Goal: Information Seeking & Learning: Learn about a topic

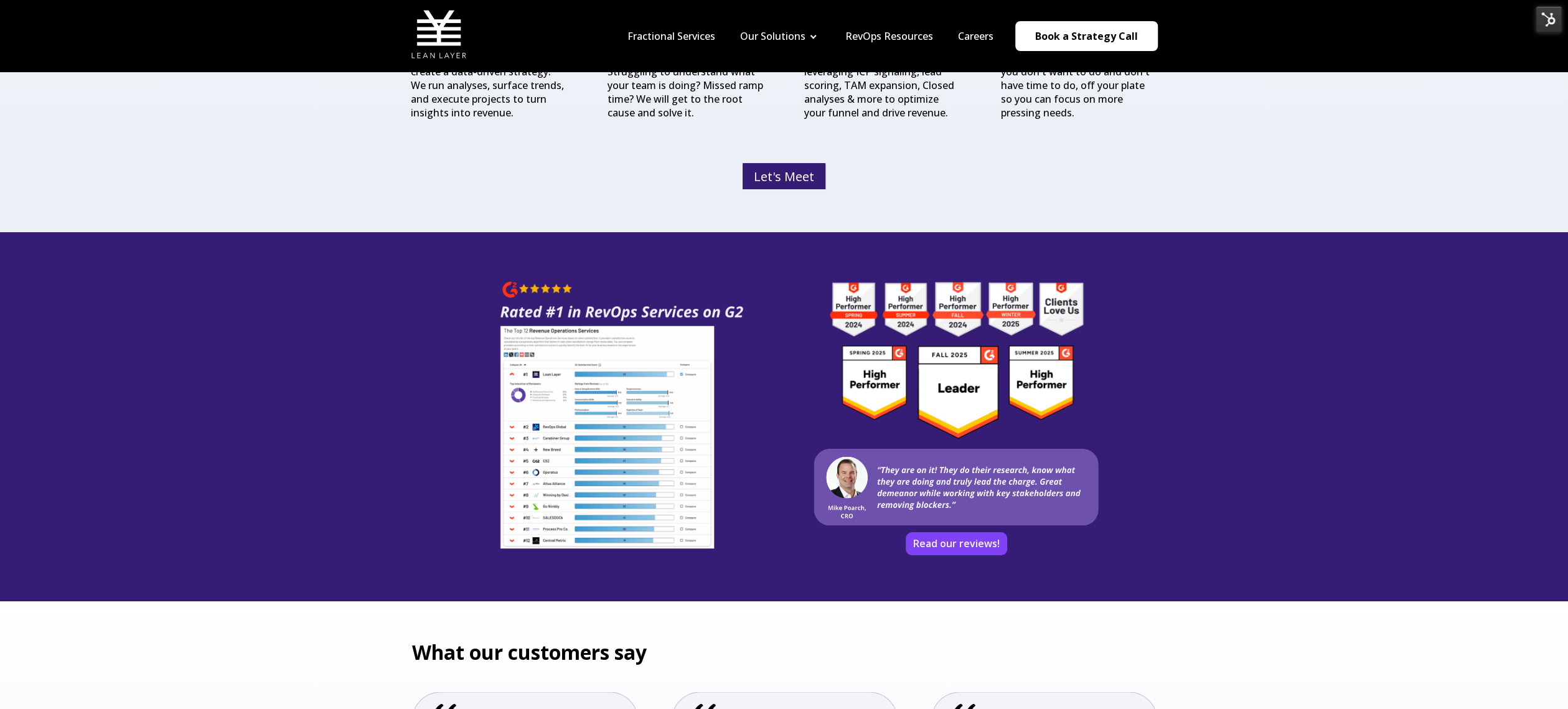
scroll to position [1946, 0]
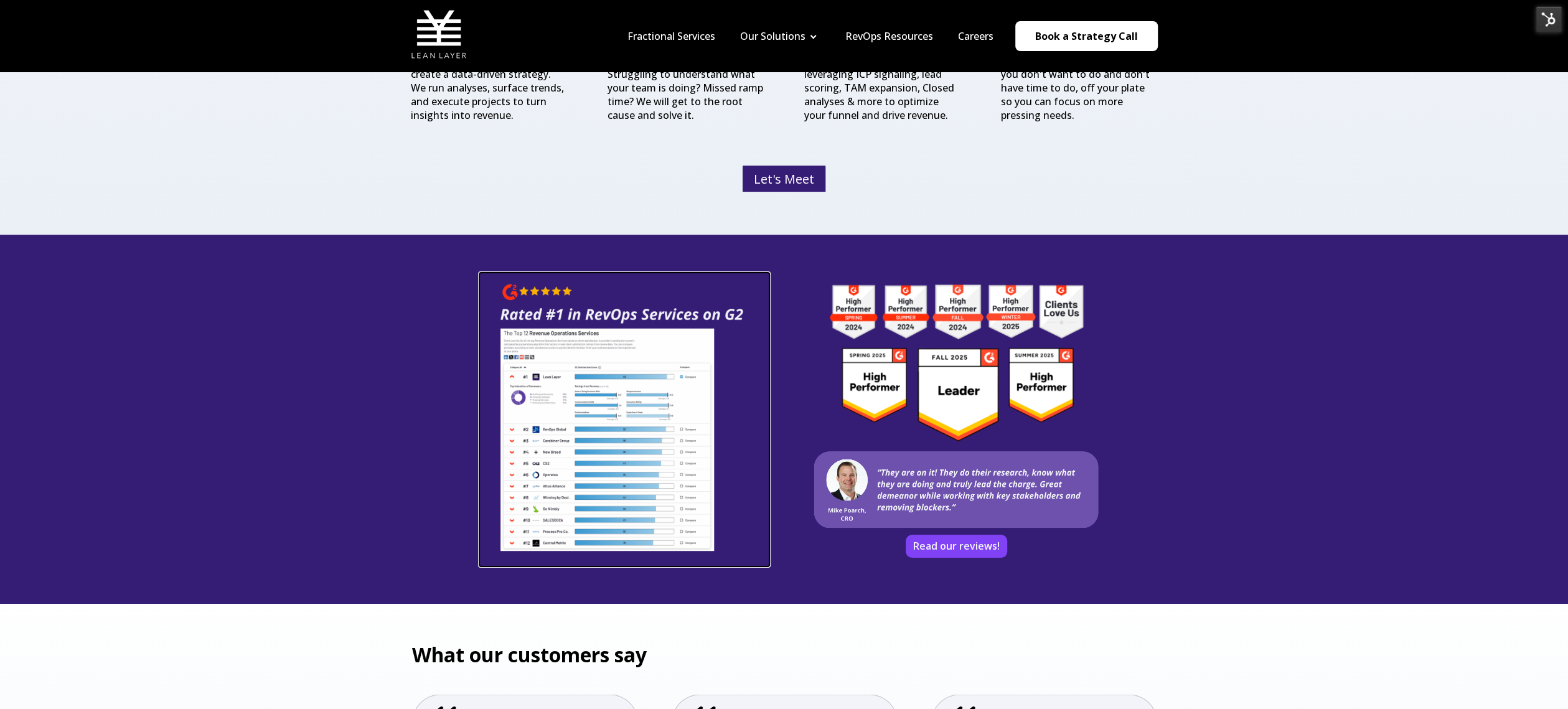
click at [611, 372] on img at bounding box center [624, 417] width 291 height 291
drag, startPoint x: 1055, startPoint y: 379, endPoint x: 1458, endPoint y: 3, distance: 551.2
click at [0, 0] on div "Fractional Services Our Solutions Revenue Tech Revenue Analytics Revenue Strate…" at bounding box center [784, 4] width 1568 height 3901
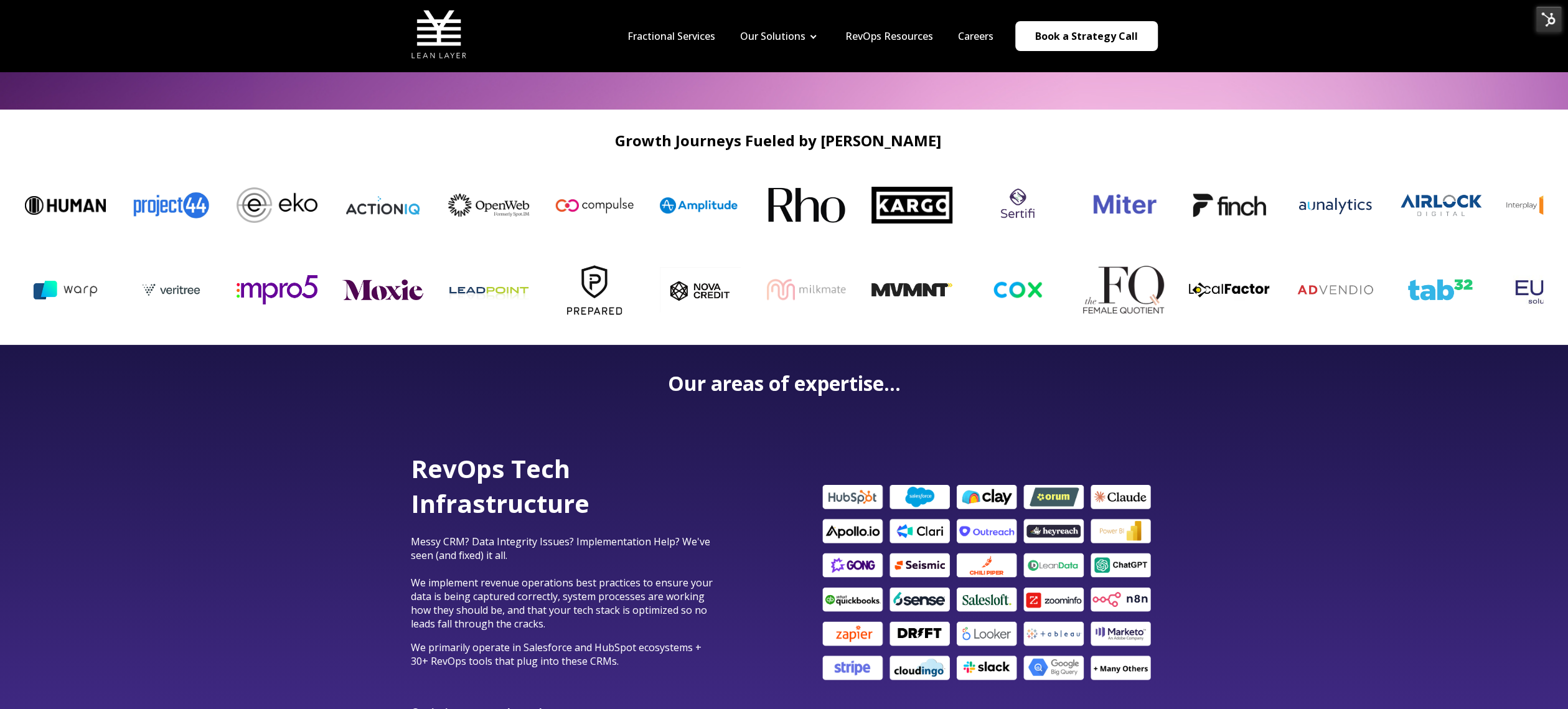
scroll to position [0, 0]
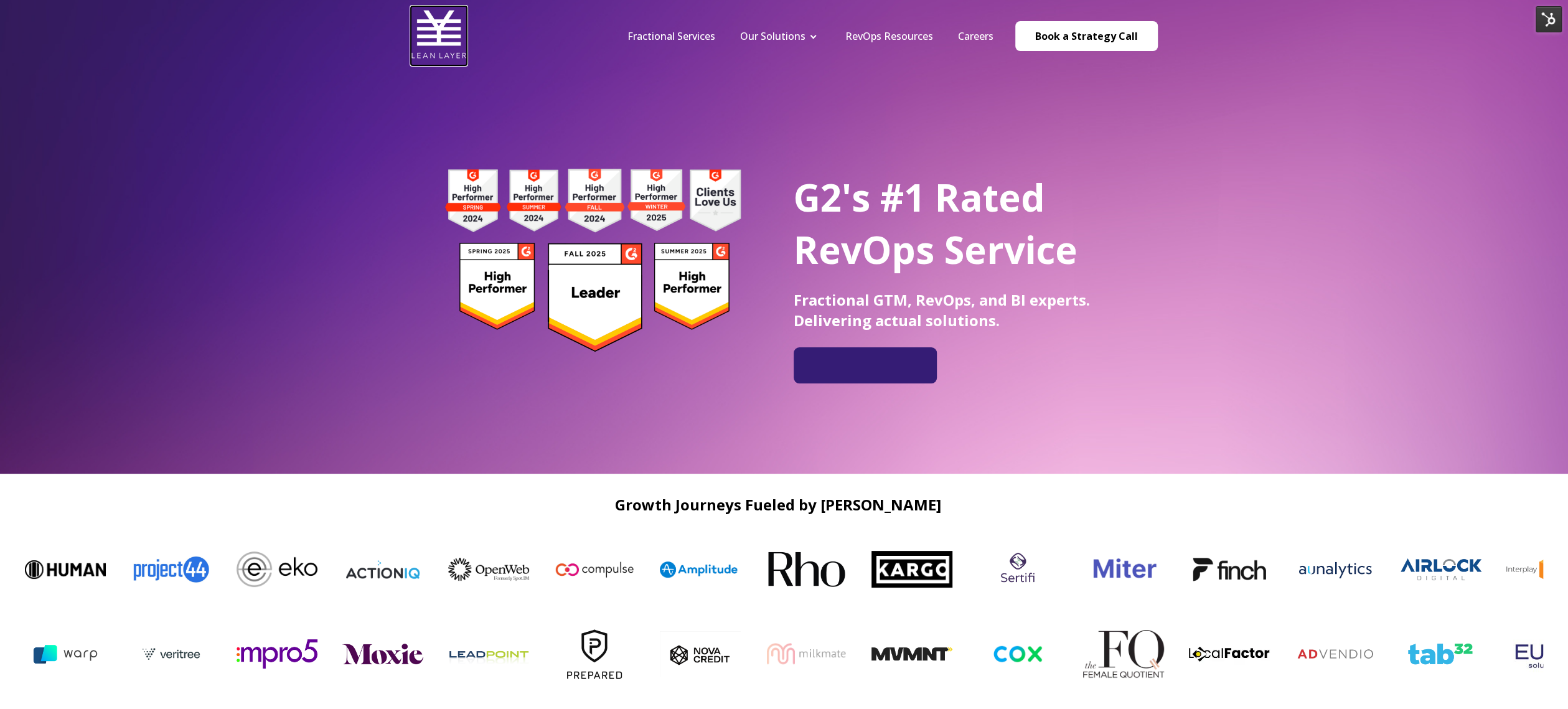
click at [448, 37] on img at bounding box center [439, 34] width 56 height 56
click at [685, 40] on link "Fractional Services" at bounding box center [672, 36] width 88 height 14
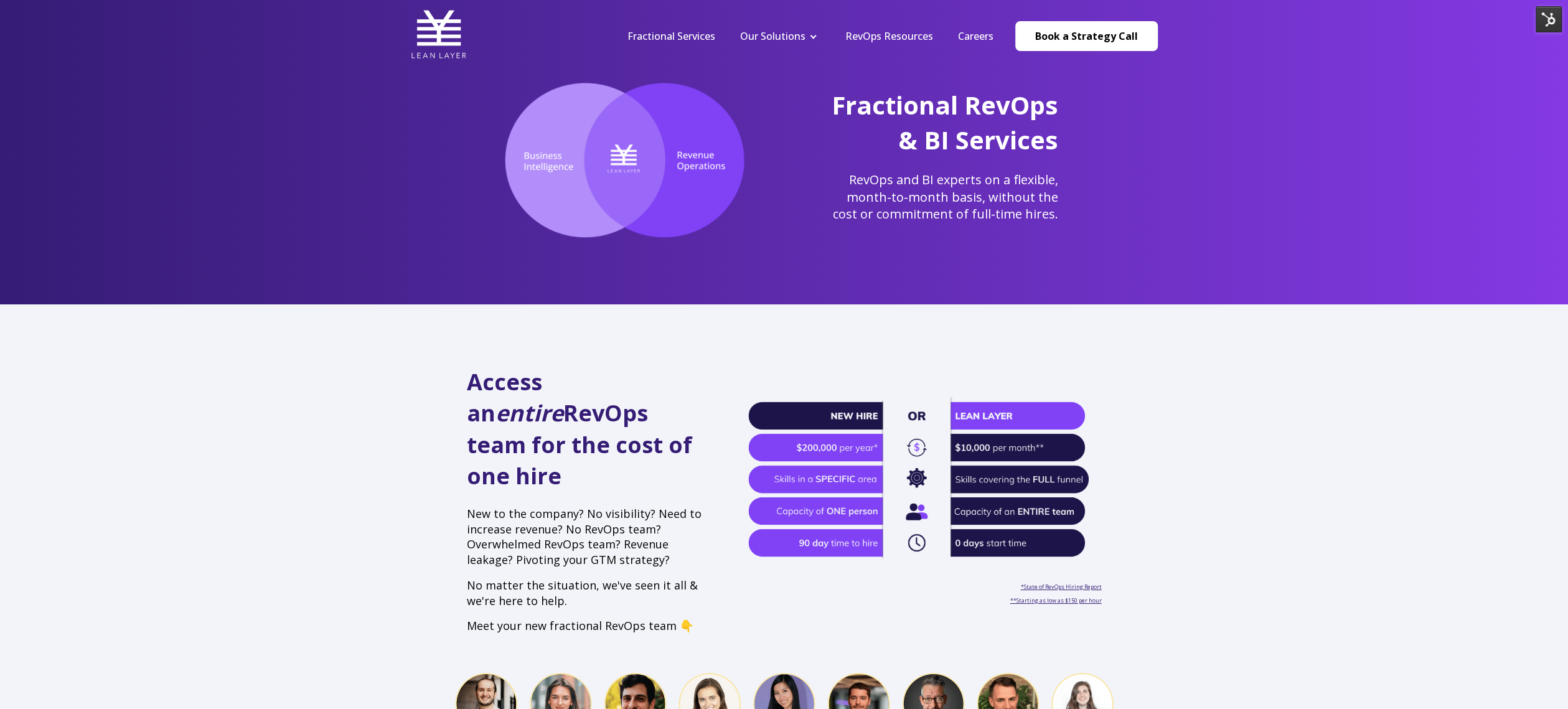
scroll to position [68, 0]
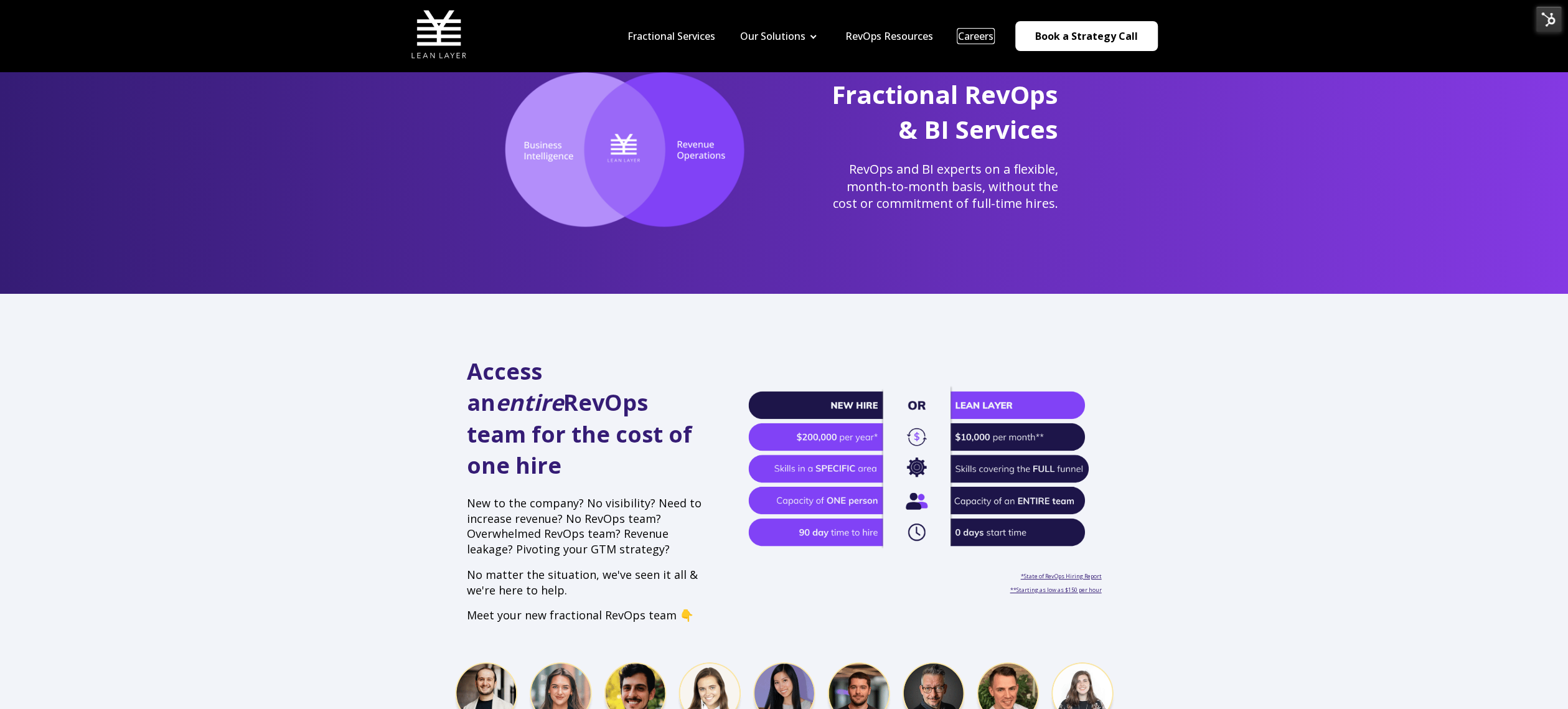
click at [994, 42] on link "Careers" at bounding box center [976, 36] width 35 height 14
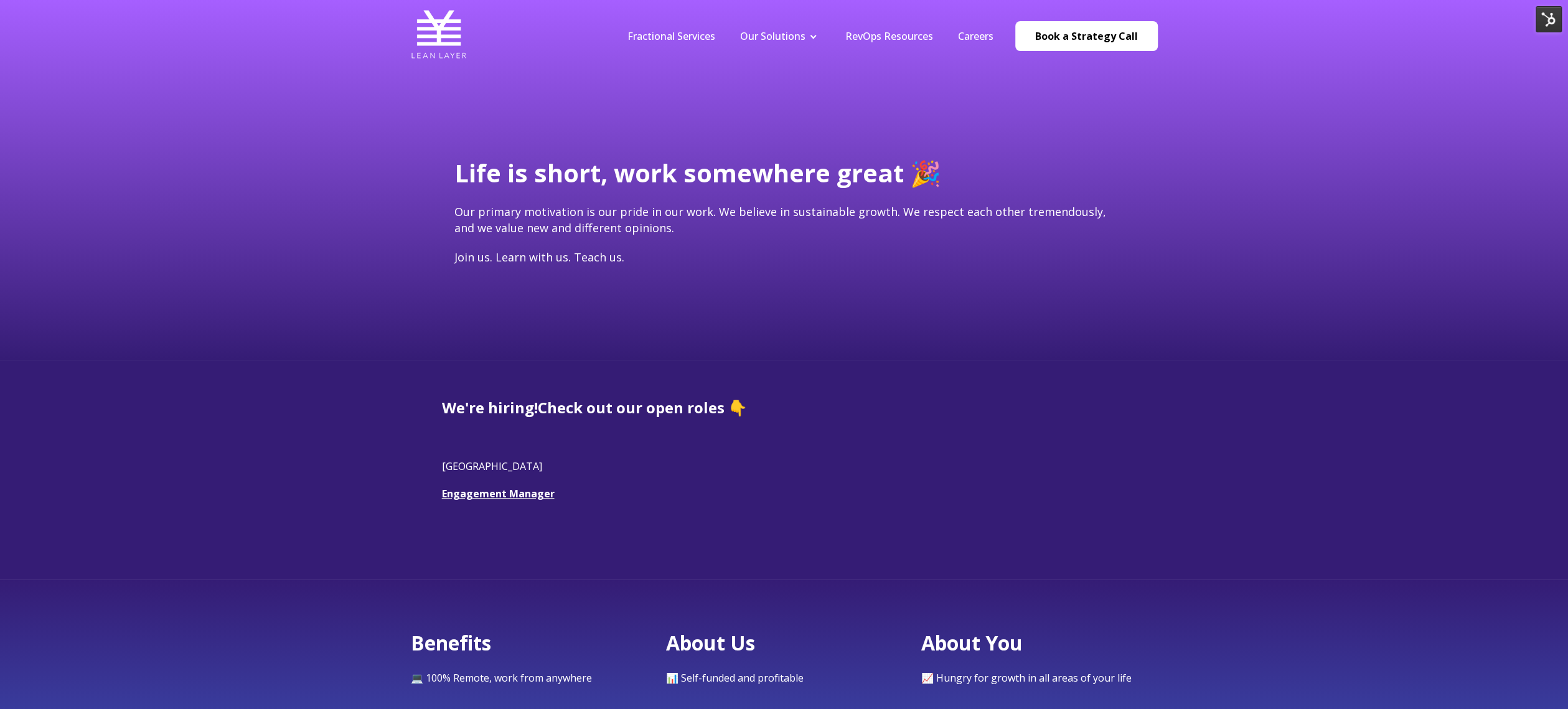
click at [1549, 19] on img at bounding box center [1549, 19] width 26 height 26
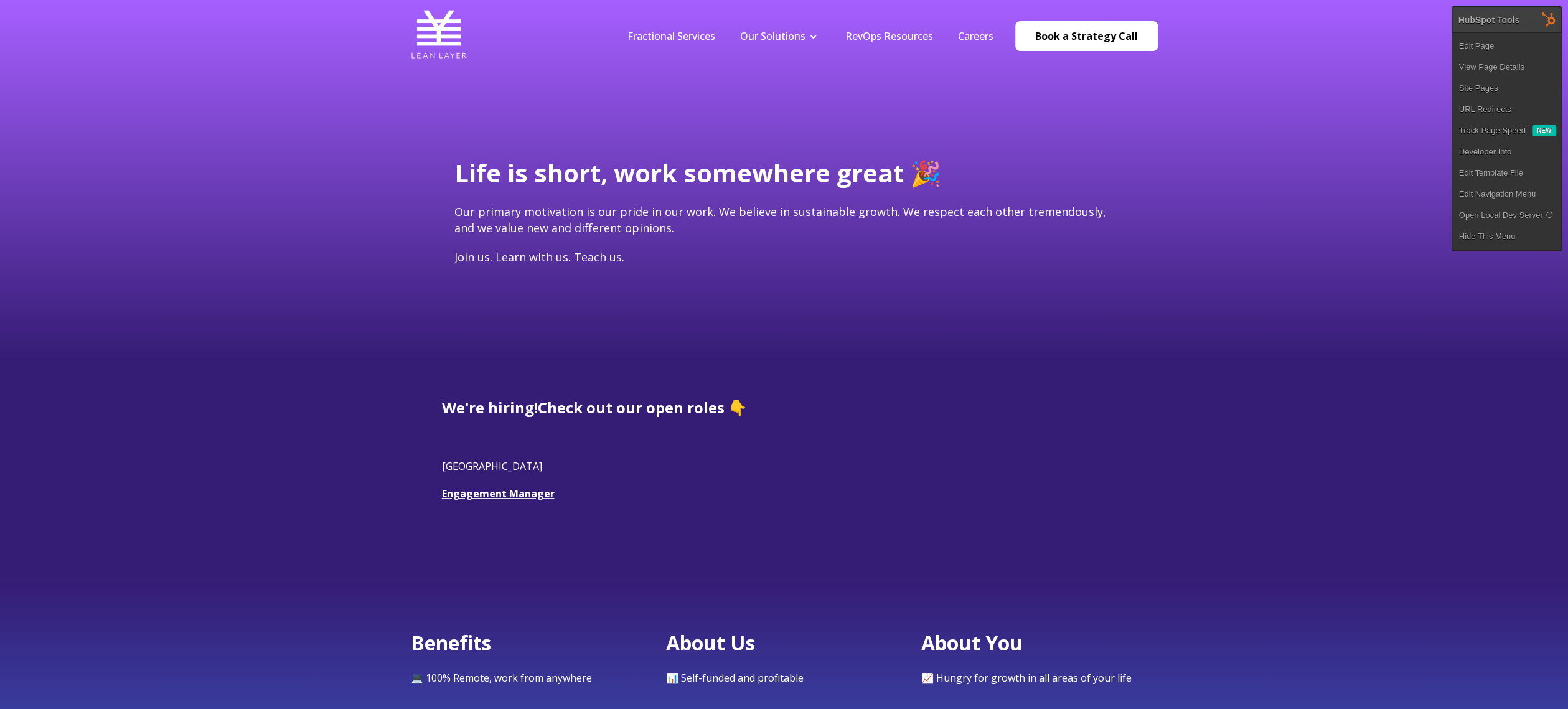
click at [1015, 258] on h4 "Join us. Learn with us. Teach us." at bounding box center [784, 257] width 660 height 15
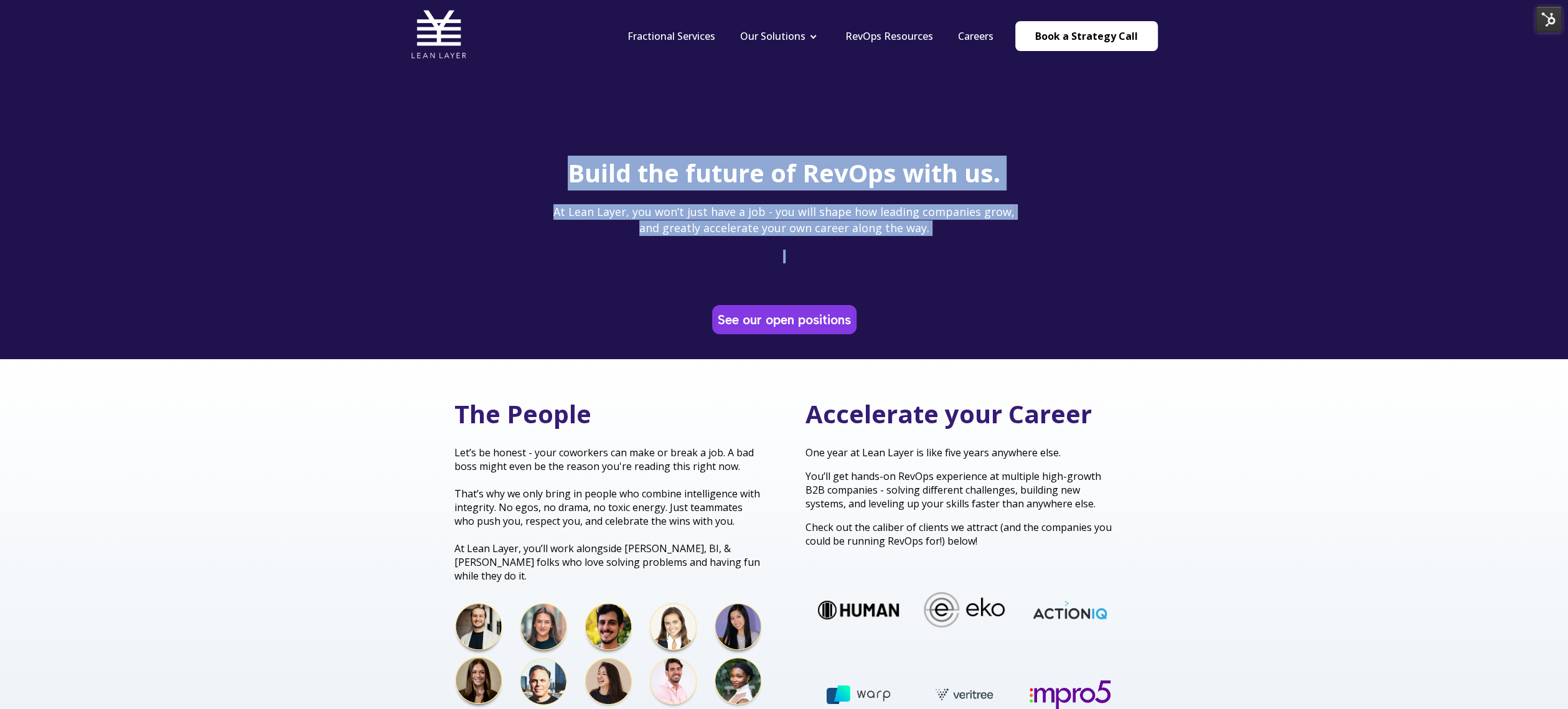
drag, startPoint x: 571, startPoint y: 174, endPoint x: 1077, endPoint y: 251, distance: 511.8
click at [1077, 251] on span "Build the future of RevOps with us. At [GEOGRAPHIC_DATA], you won’t just have a…" at bounding box center [784, 223] width 660 height 136
click at [1121, 245] on div "Build the future of RevOps with us. At [GEOGRAPHIC_DATA], you won’t just have a…" at bounding box center [784, 245] width 685 height 179
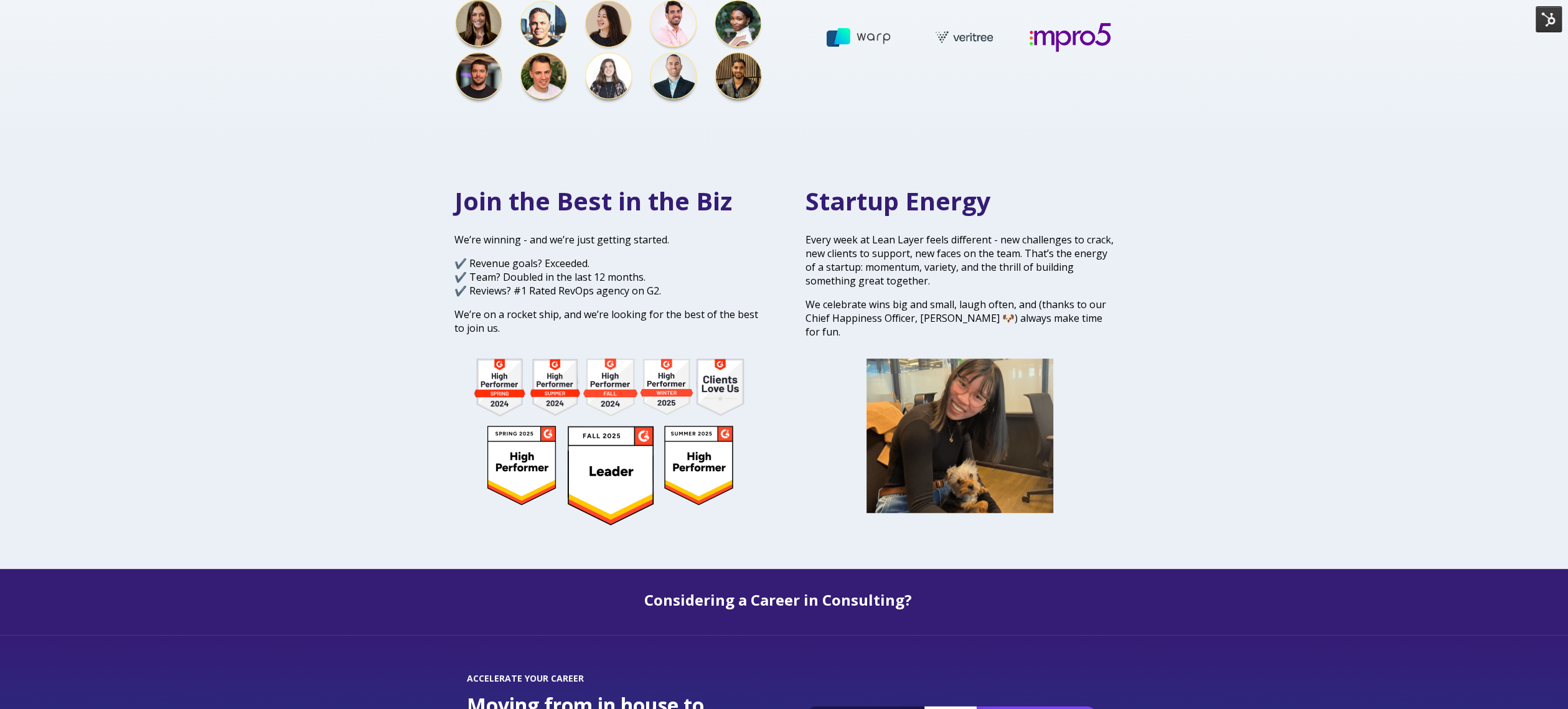
scroll to position [660, 0]
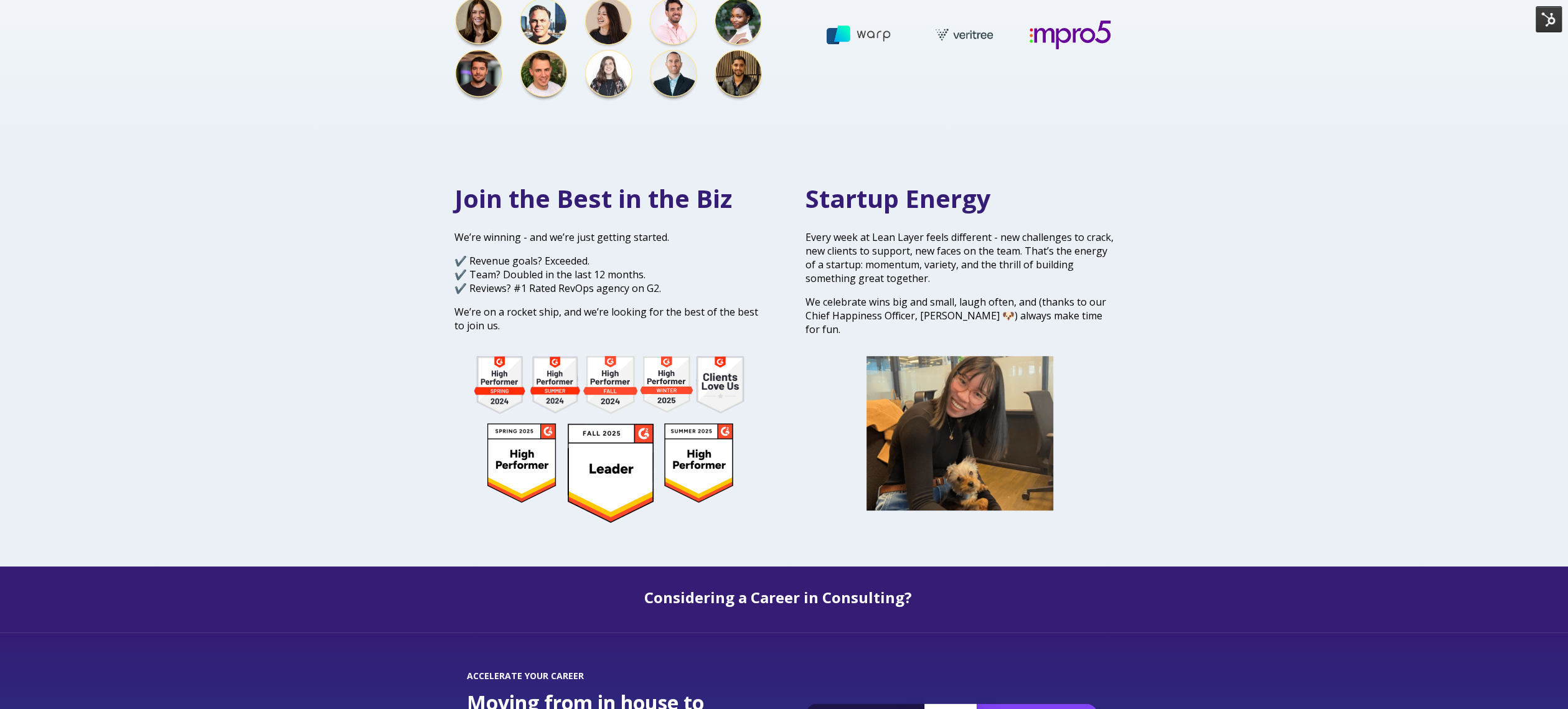
drag, startPoint x: 445, startPoint y: 220, endPoint x: 566, endPoint y: 322, distance: 158.3
click at [566, 322] on div "Join the Best in the Biz We’re winning - and we’re just getting started. ✔️ Rev…" at bounding box center [609, 354] width 334 height 348
copy div "We’re winning - and we’re just getting started. ✔️ Revenue goals? Exceeded. ✔️ …"
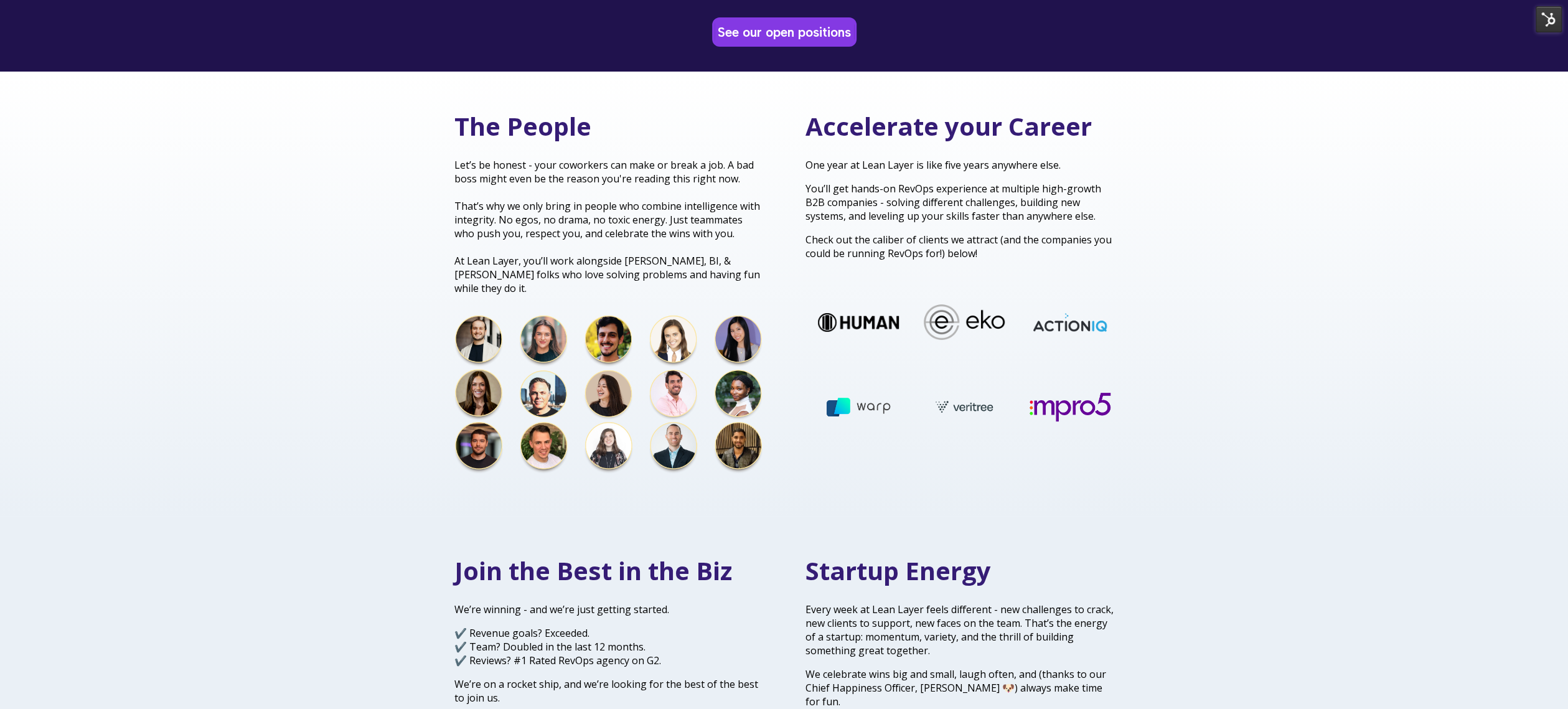
scroll to position [290, 0]
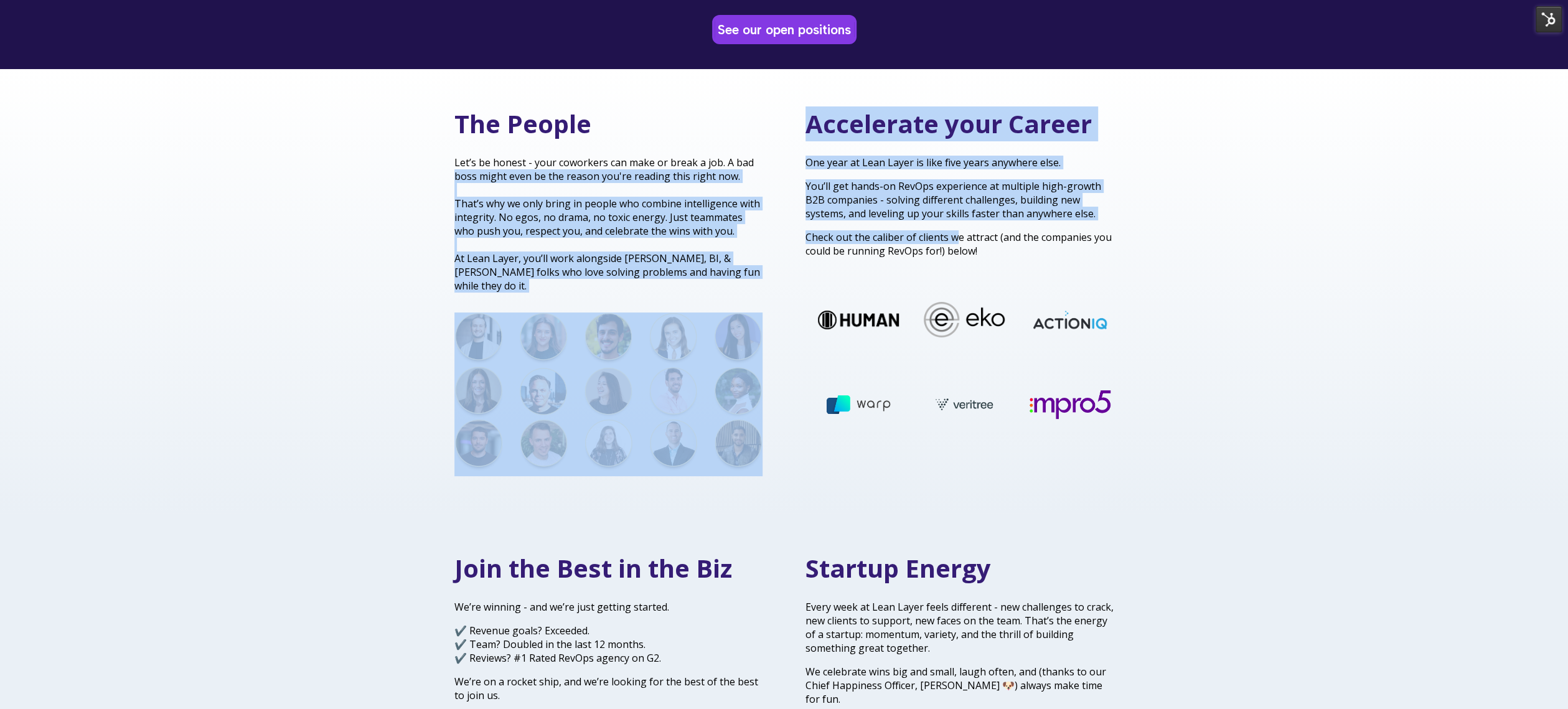
drag, startPoint x: 782, startPoint y: 155, endPoint x: 959, endPoint y: 231, distance: 192.6
click at [959, 231] on div "The People Let’s be honest - your coworkers can make or break a job. A bad boss…" at bounding box center [784, 291] width 685 height 370
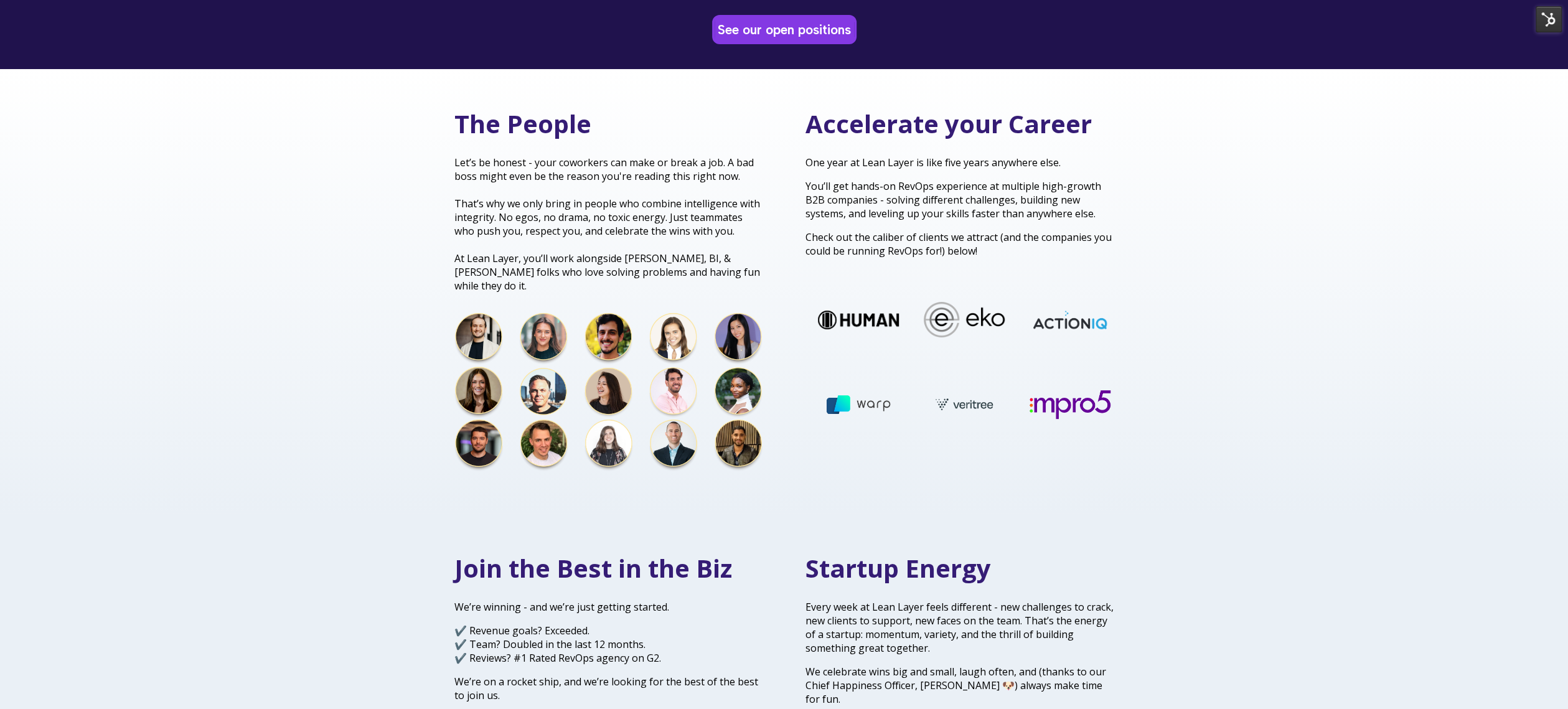
click at [970, 230] on p "Check out the caliber of clients we attract (and the companies you could be run…" at bounding box center [960, 243] width 309 height 27
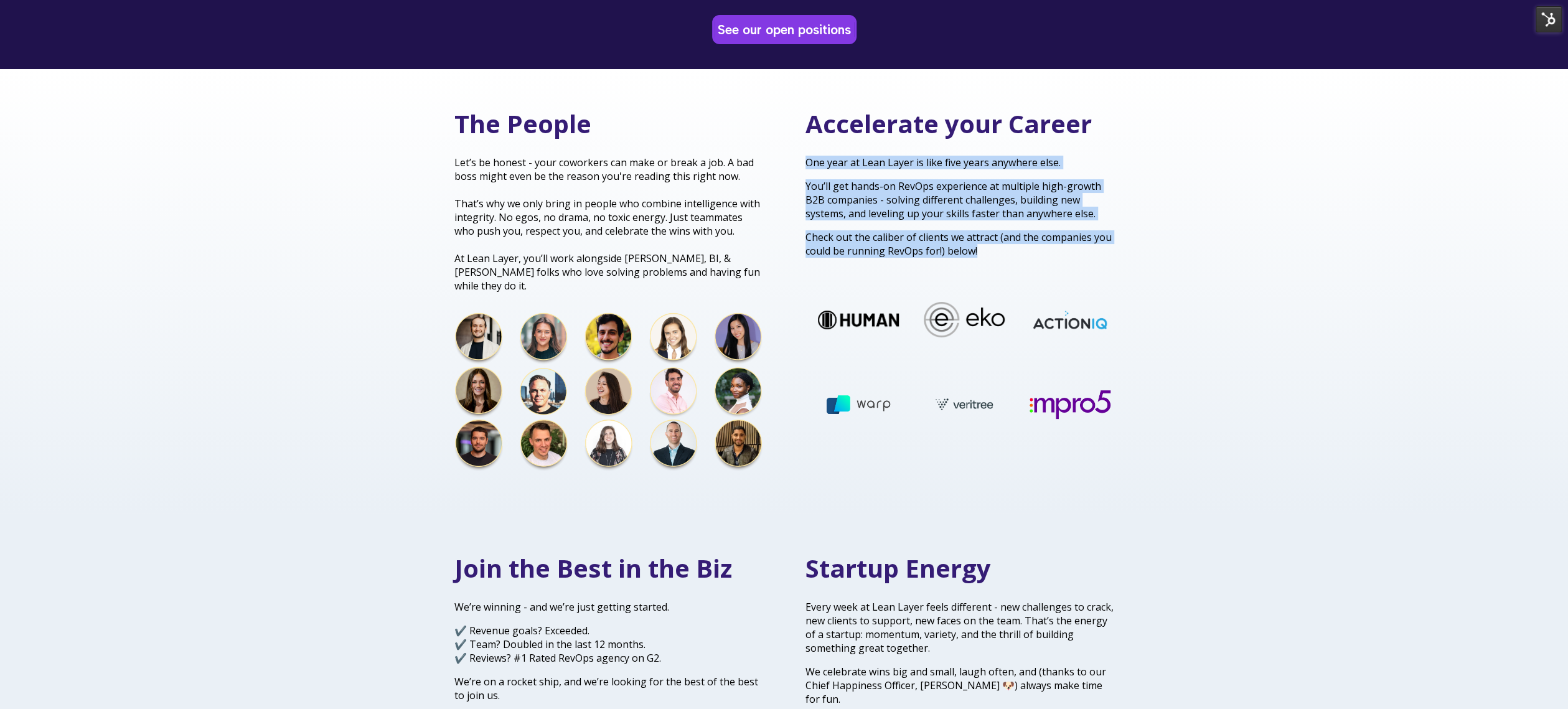
drag, startPoint x: 999, startPoint y: 246, endPoint x: 799, endPoint y: 165, distance: 215.8
click at [799, 165] on div "Accelerate your Career One year at Lean Layer is like five years anywhere else.…" at bounding box center [960, 276] width 334 height 340
click at [828, 160] on p "One year at Lean Layer is like five years anywhere else." at bounding box center [960, 162] width 309 height 14
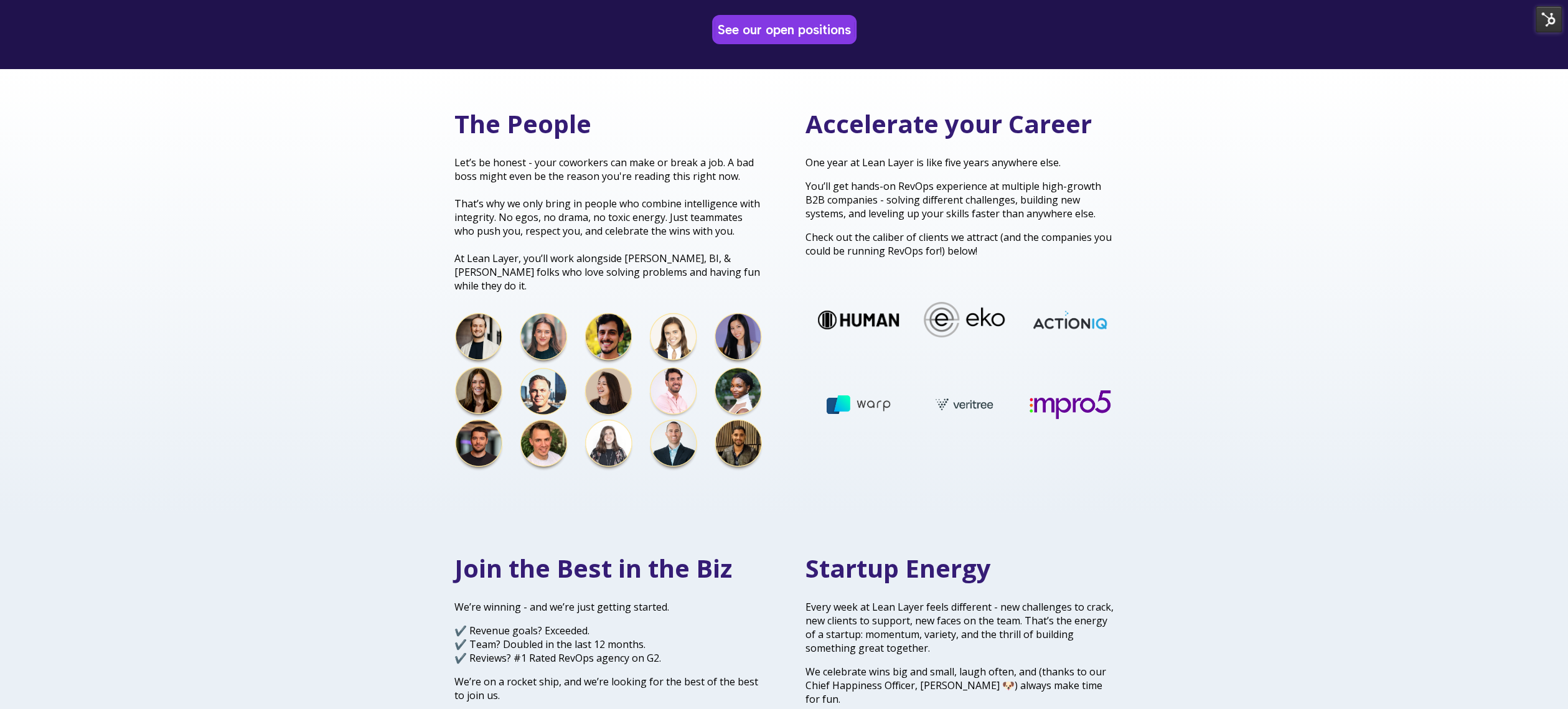
click at [801, 160] on div "Accelerate your Career One year at Lean Layer is like five years anywhere else.…" at bounding box center [960, 276] width 334 height 340
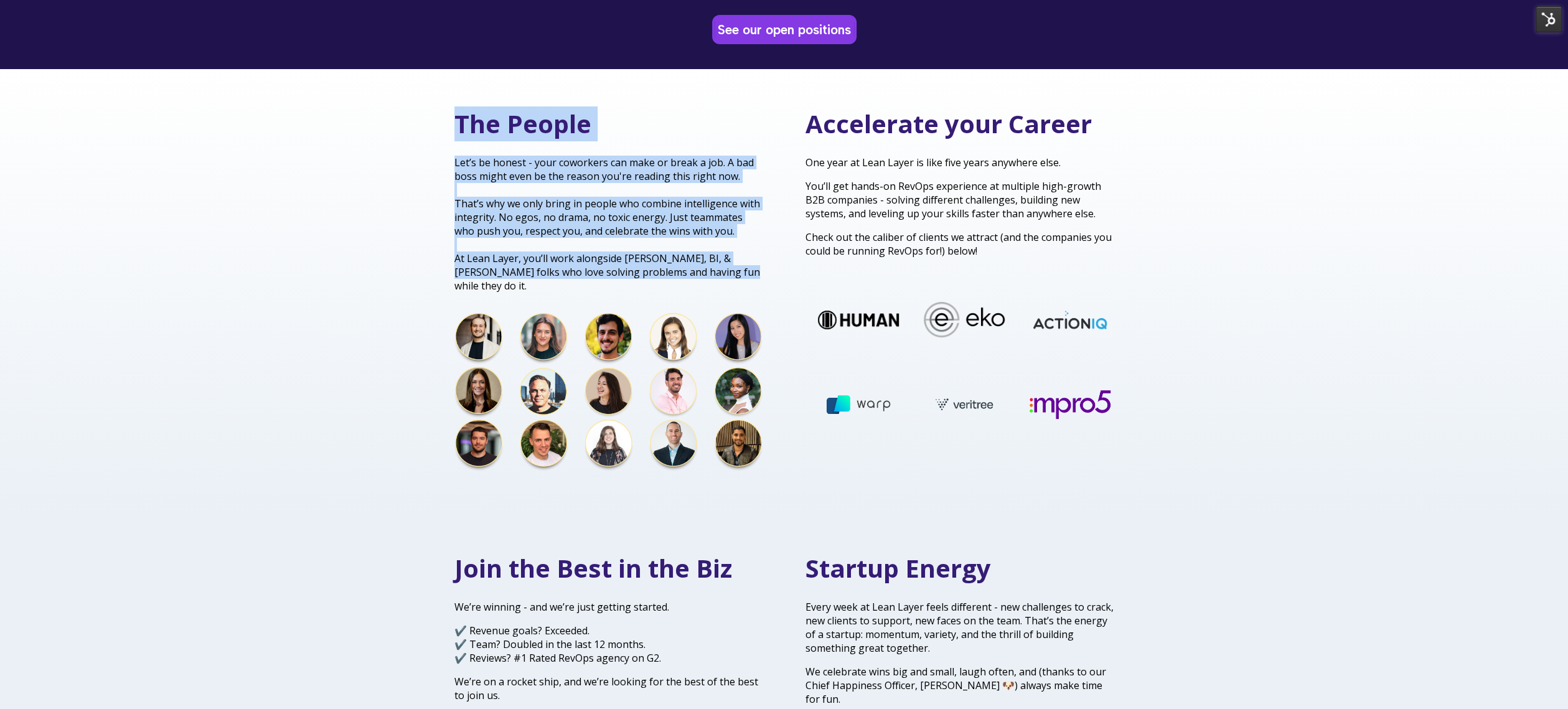
drag, startPoint x: 453, startPoint y: 124, endPoint x: 712, endPoint y: 272, distance: 298.3
click at [712, 272] on div "The People Let’s be honest - your coworkers can make or break a job. A bad boss…" at bounding box center [609, 291] width 334 height 370
drag, startPoint x: 705, startPoint y: 264, endPoint x: 650, endPoint y: 233, distance: 63.1
click at [705, 263] on span "At Lean Layer, you’ll work alongside [PERSON_NAME], BI, & [PERSON_NAME] folks w…" at bounding box center [606, 272] width 305 height 41
drag, startPoint x: 451, startPoint y: 162, endPoint x: 735, endPoint y: 276, distance: 306.0
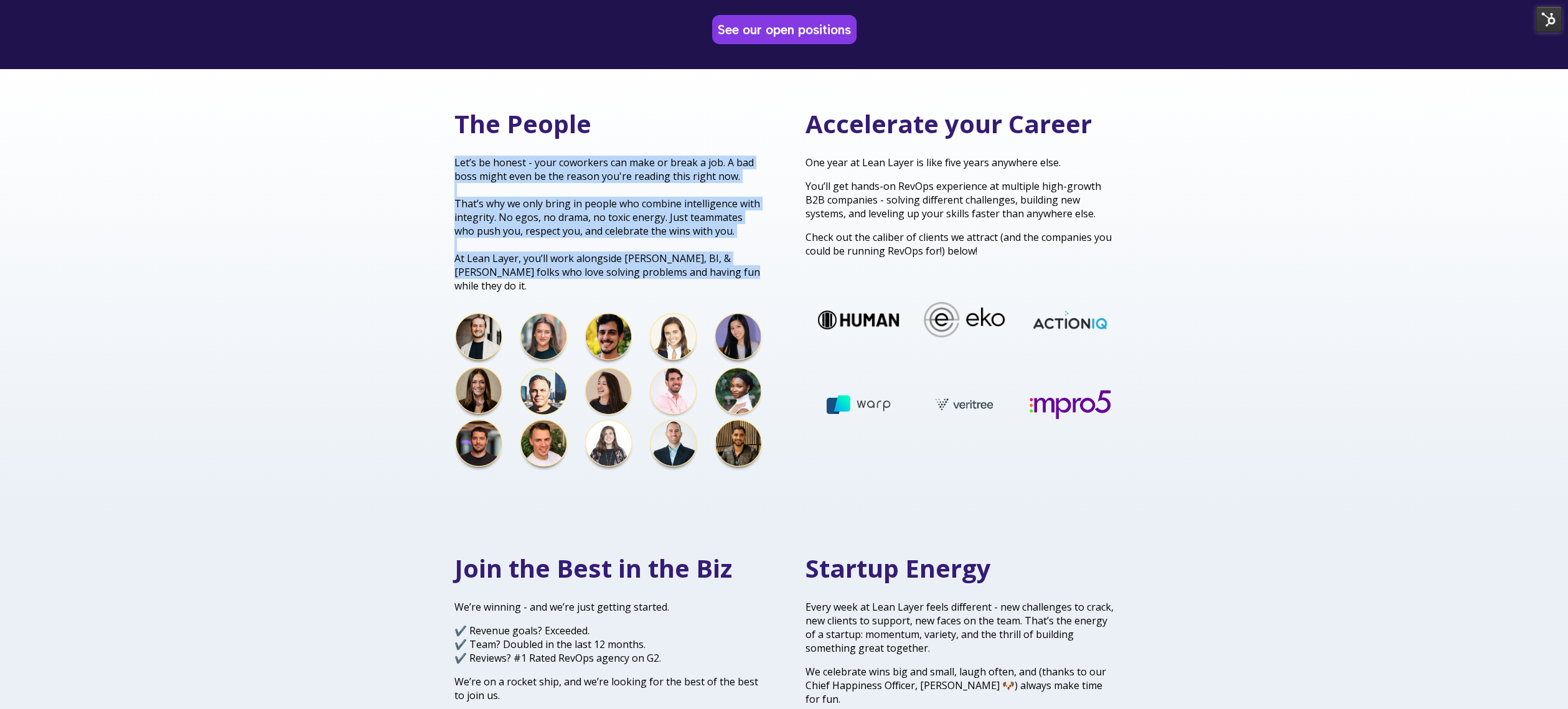
click at [735, 276] on div "The People Let’s be honest - your coworkers can make or break a job. A bad boss…" at bounding box center [609, 291] width 334 height 370
copy p "Let’s be honest - your coworkers can make or break a job. A bad boss might even…"
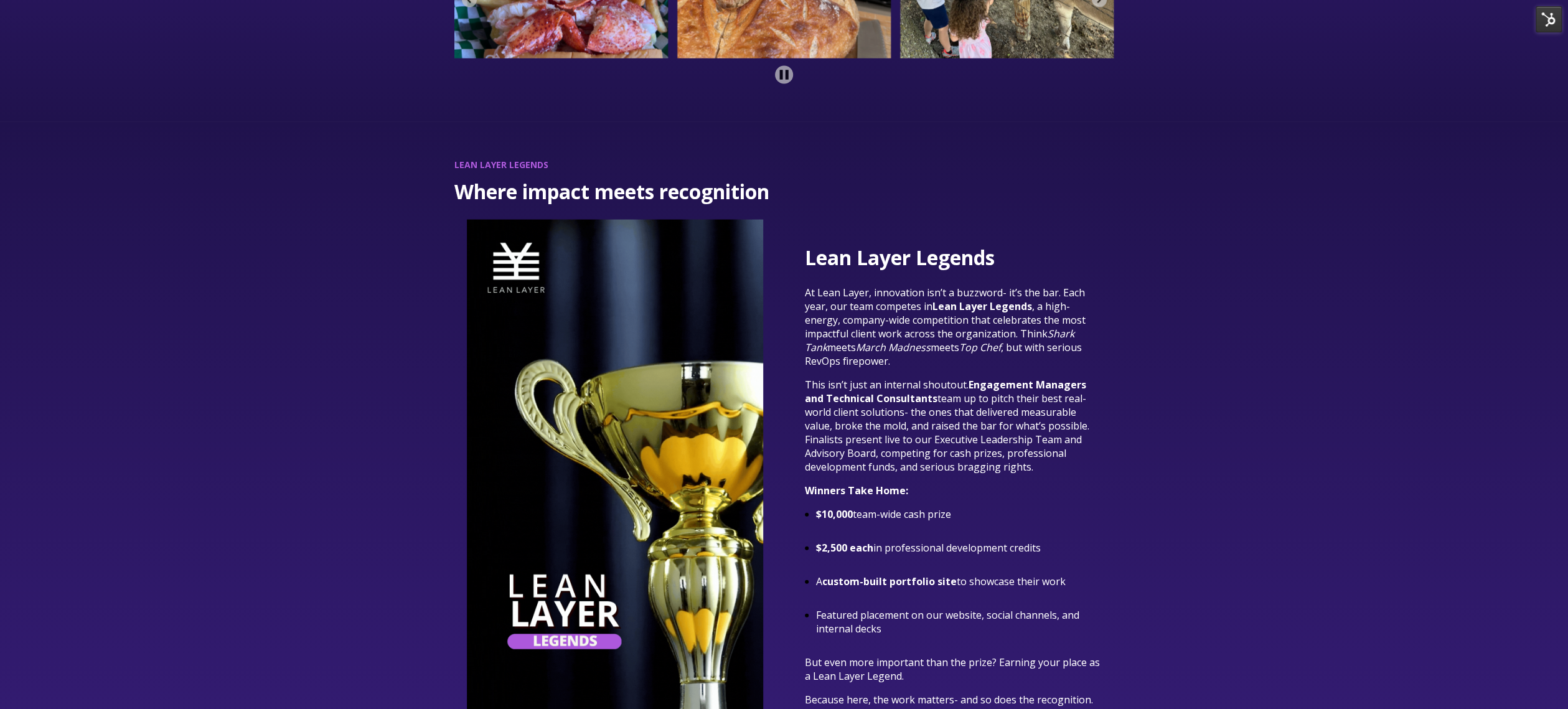
scroll to position [2553, 0]
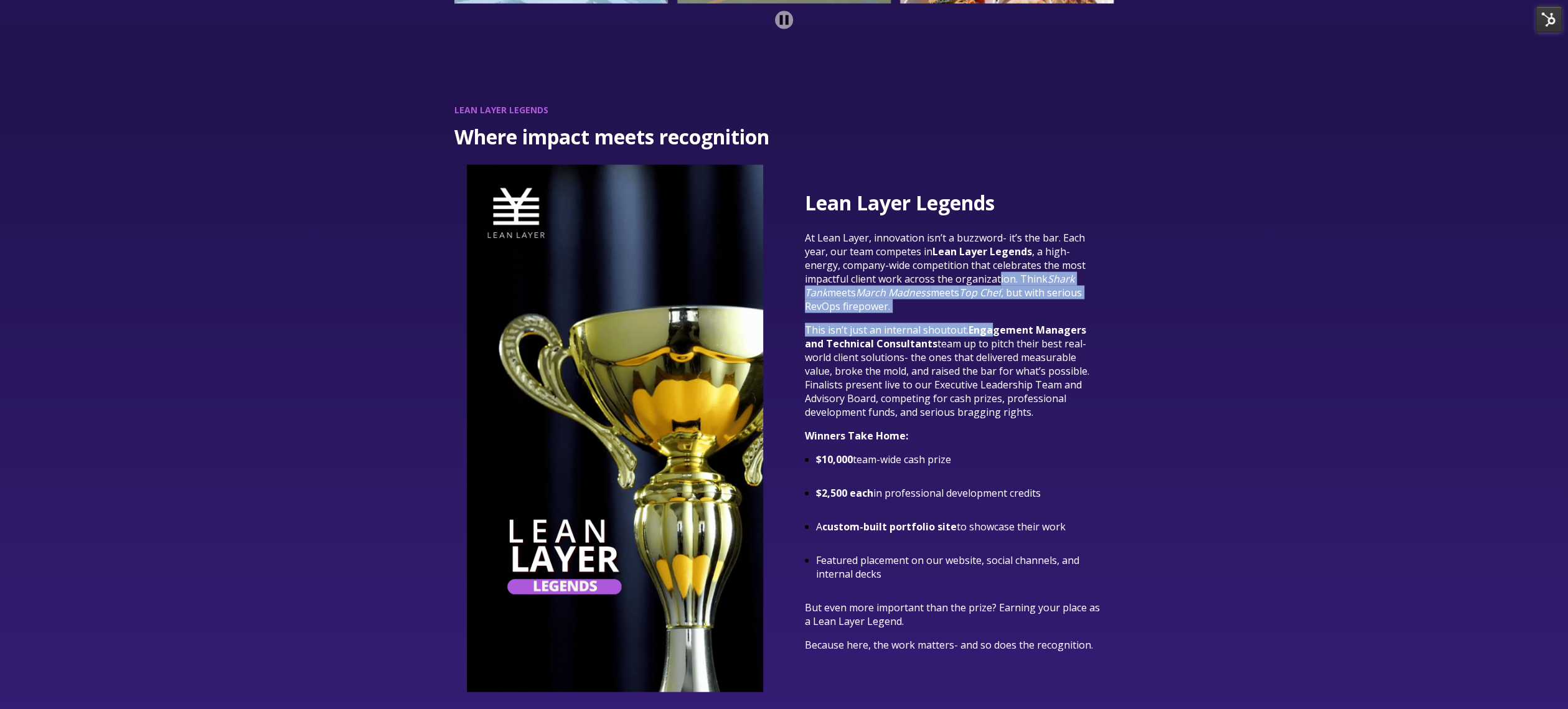
drag, startPoint x: 997, startPoint y: 267, endPoint x: 989, endPoint y: 324, distance: 57.6
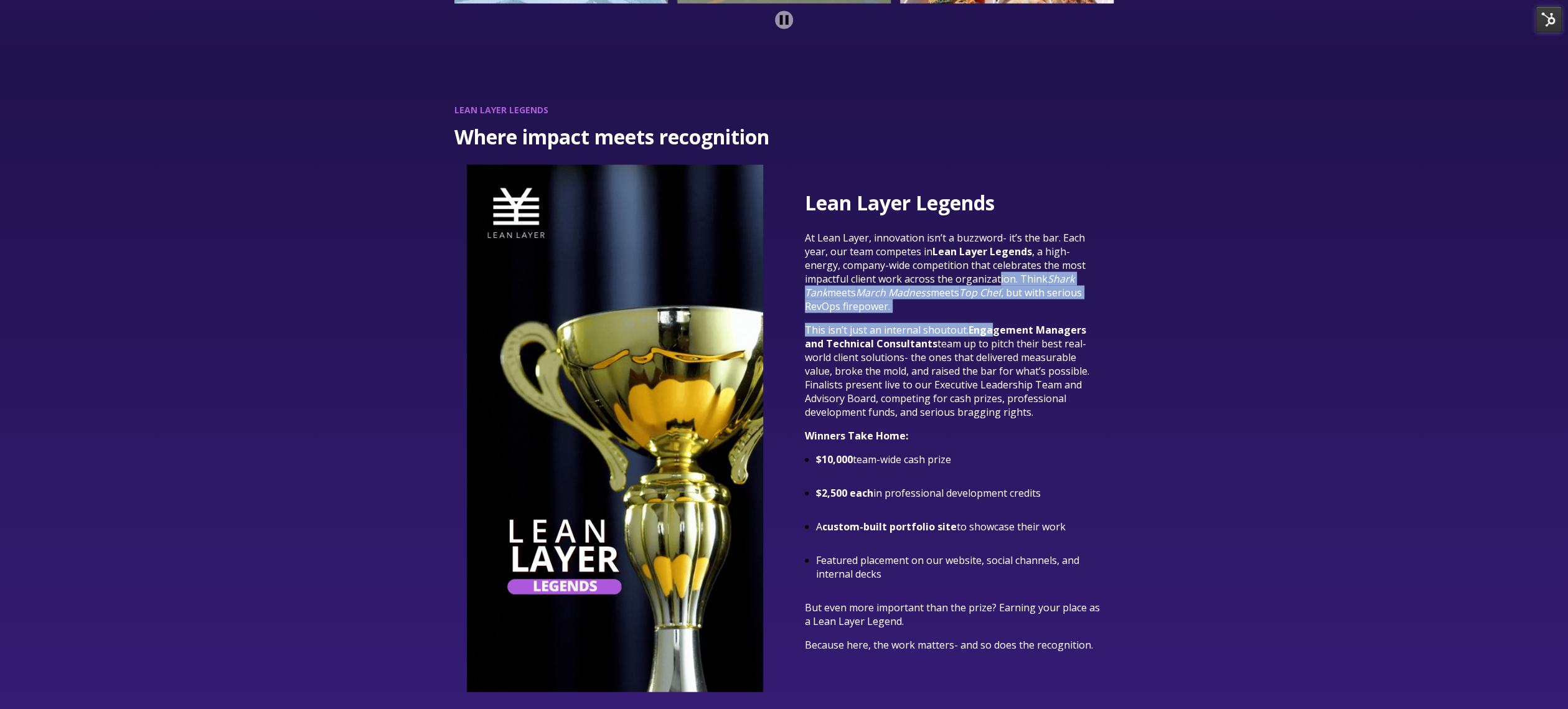
click at [989, 324] on div "Lean Layer Legends At Lean Layer, innovation isn’t a buzzword- it’s the bar. Ea…" at bounding box center [953, 420] width 297 height 463
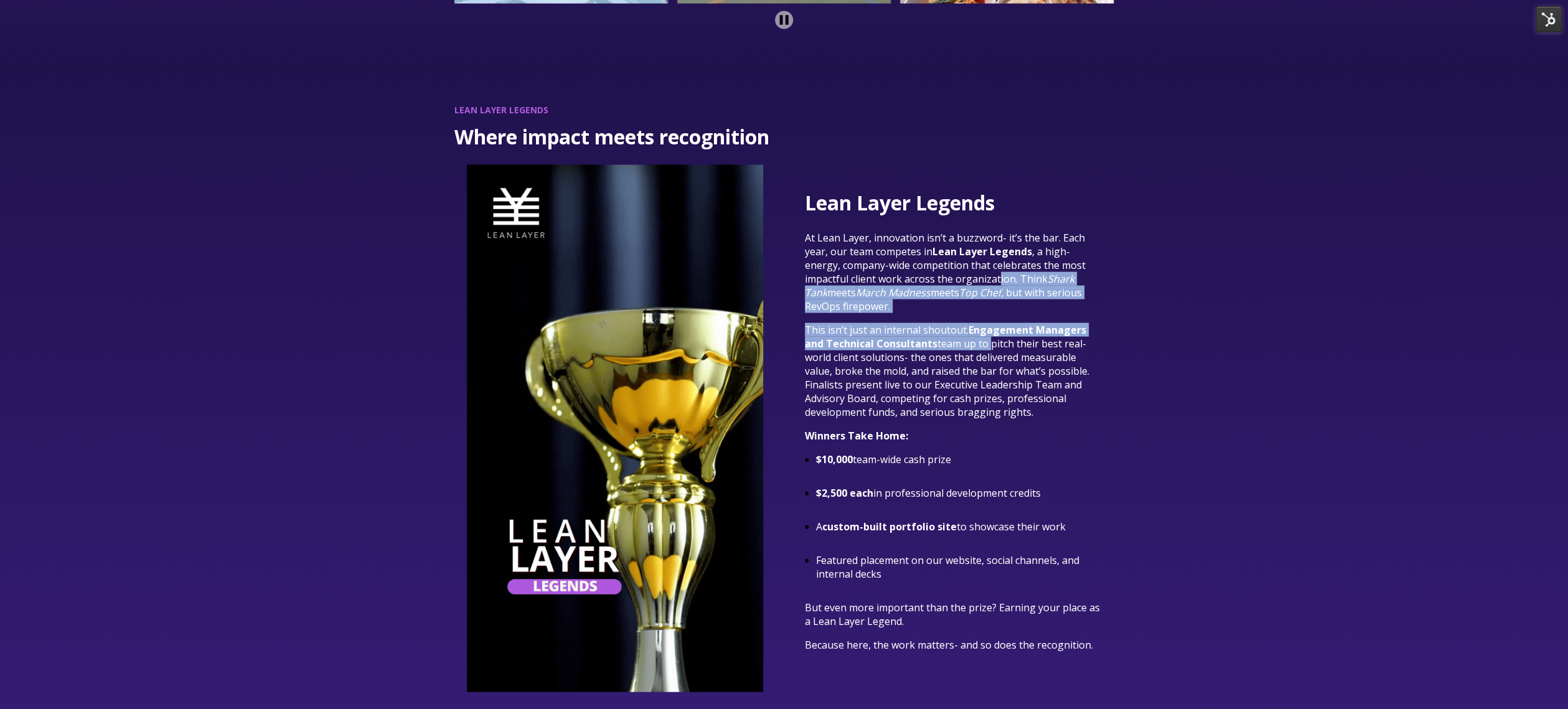
click at [1038, 323] on strong "Engagement Managers and Technical Consultants" at bounding box center [945, 336] width 281 height 27
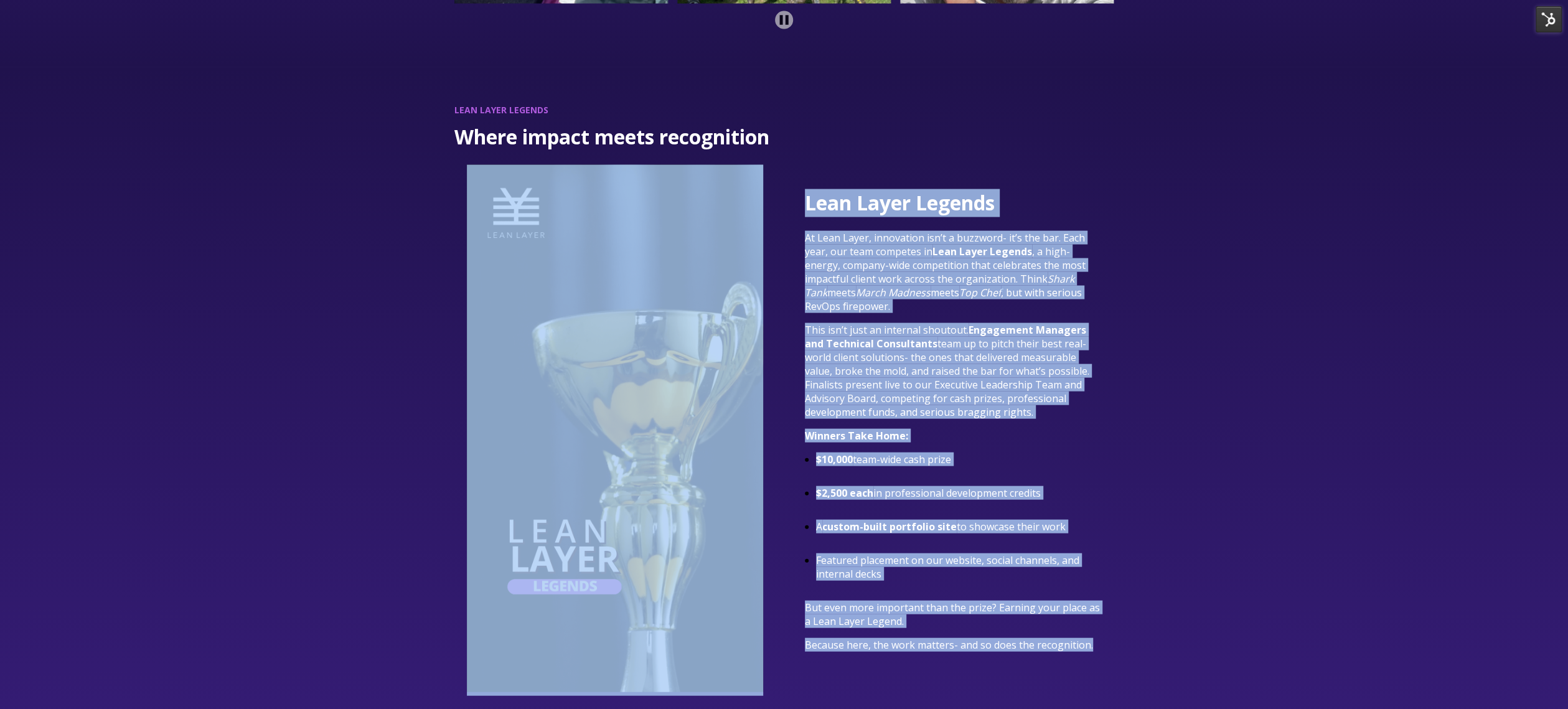
drag, startPoint x: 1090, startPoint y: 628, endPoint x: 776, endPoint y: 227, distance: 509.3
click at [776, 227] on div "Lean Layer Legends At Lean Layer, innovation isn’t a buzzword- it’s the bar. Ea…" at bounding box center [784, 430] width 660 height 530
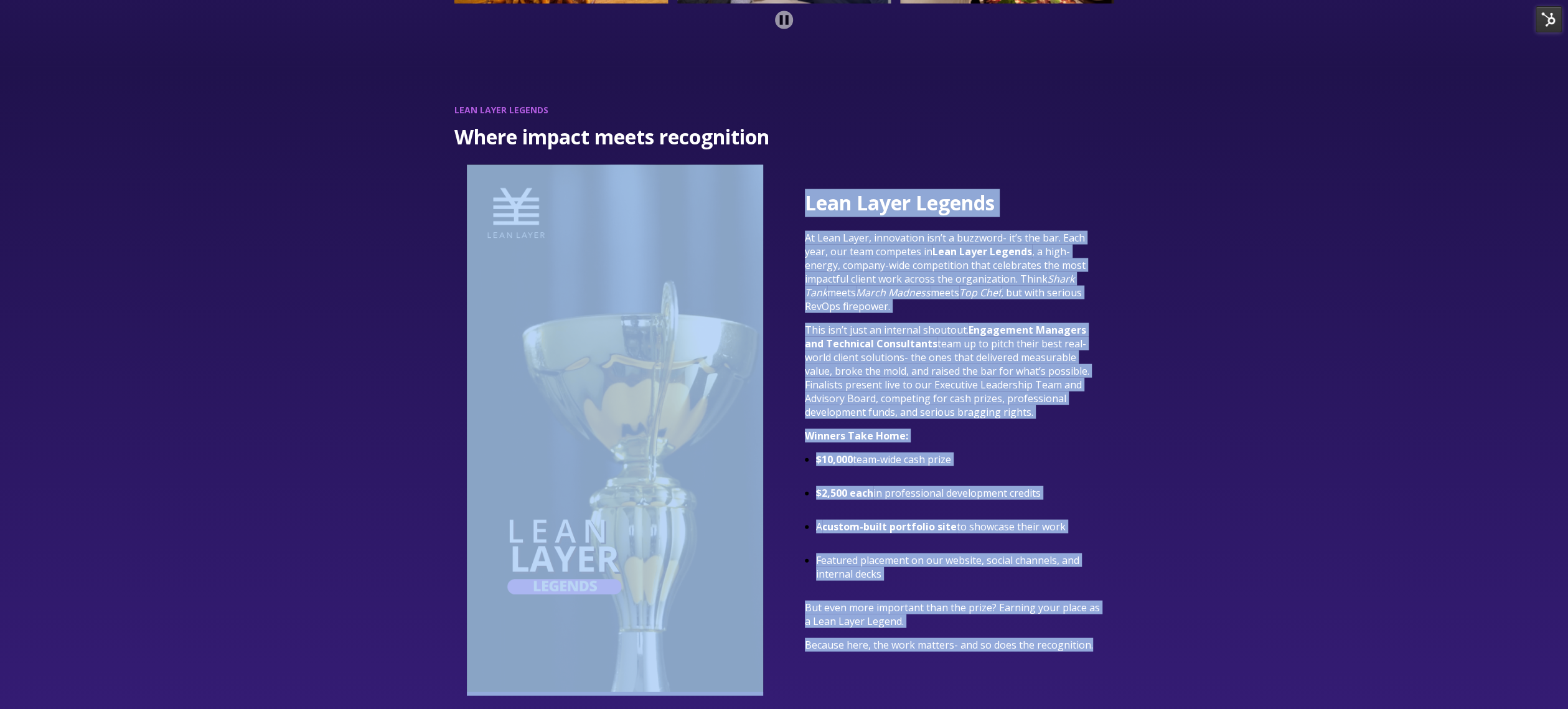
copy div "Lore Ipsum Dolorsi Am Cons Adipi, elitseddoe tem’i u laboreet- do’m ali eni. Ad…"
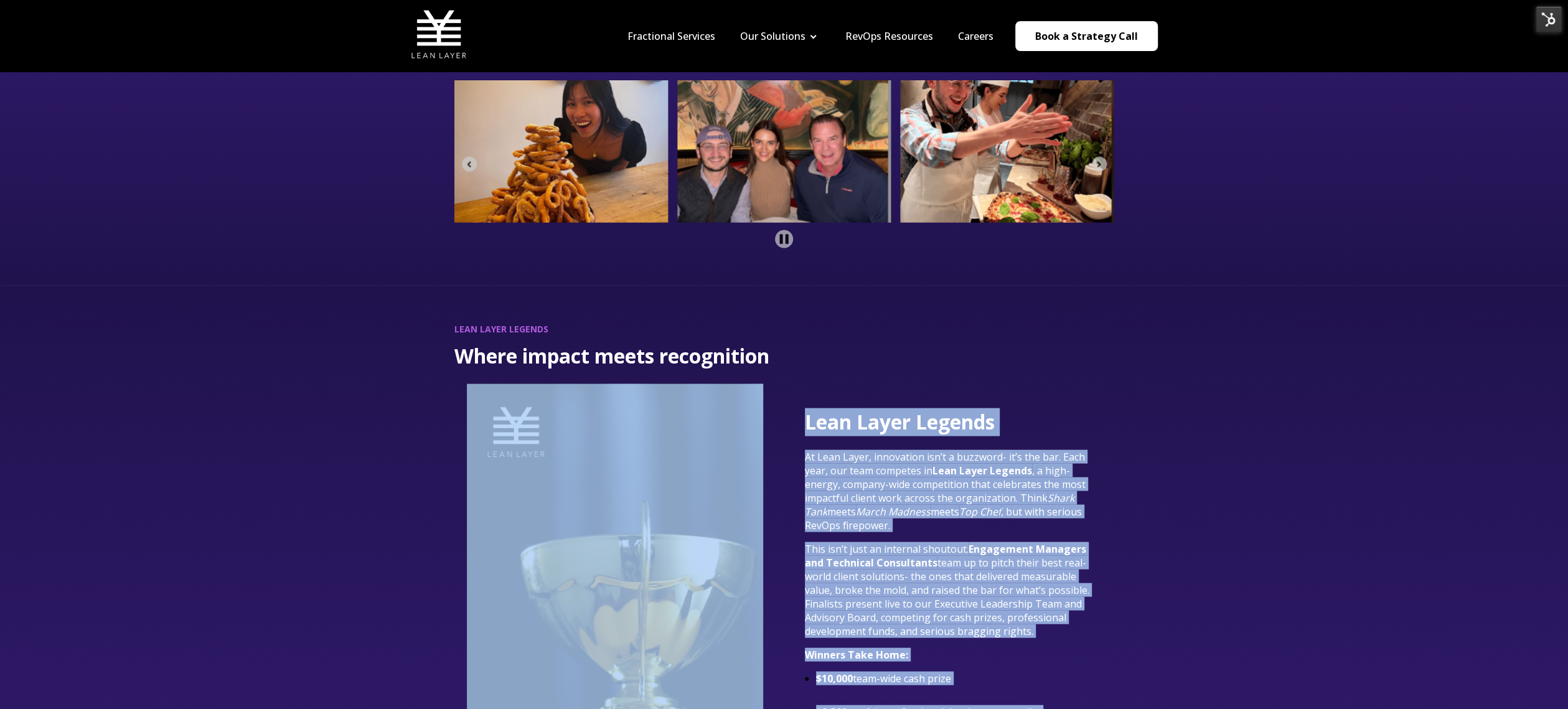
scroll to position [2124, 0]
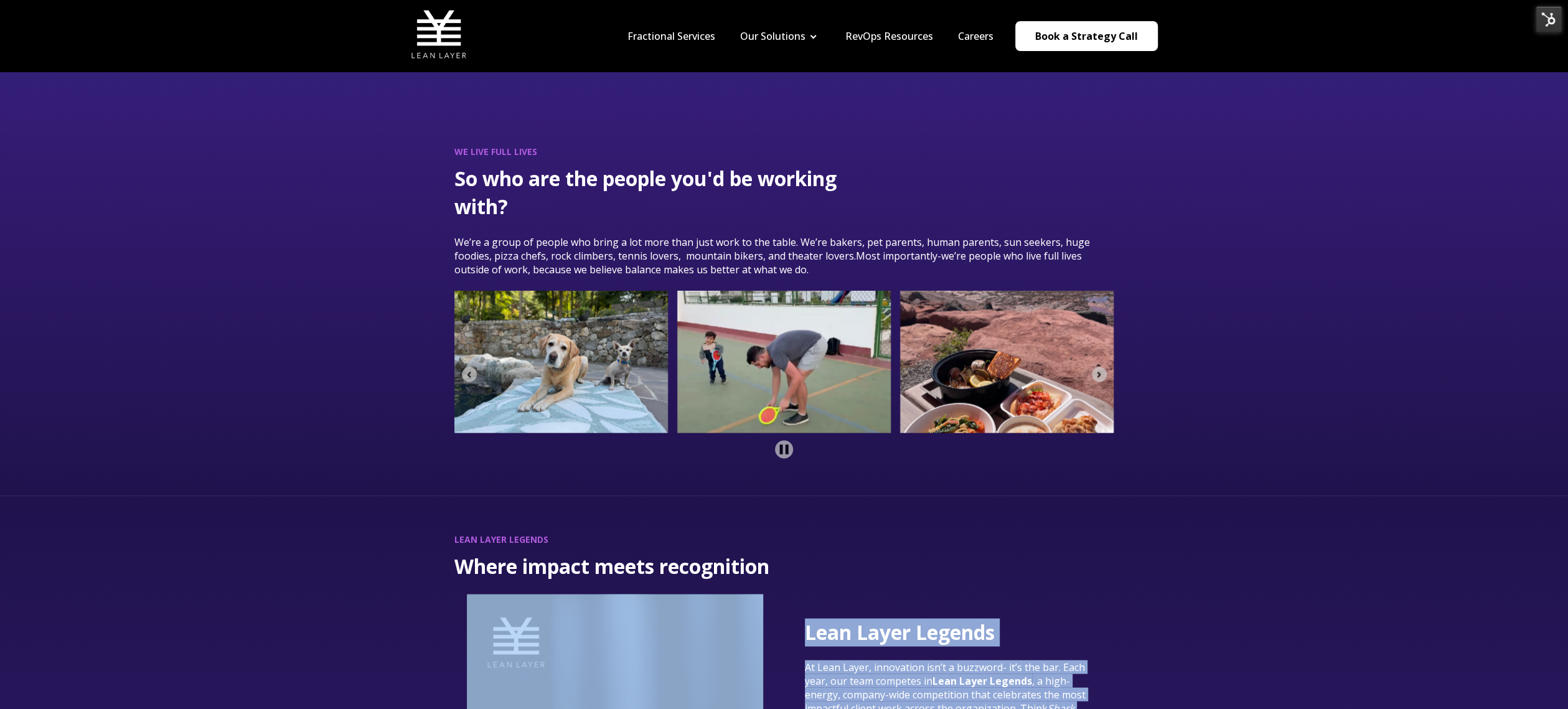
click at [1035, 295] on img "3 of 18" at bounding box center [1007, 361] width 214 height 143
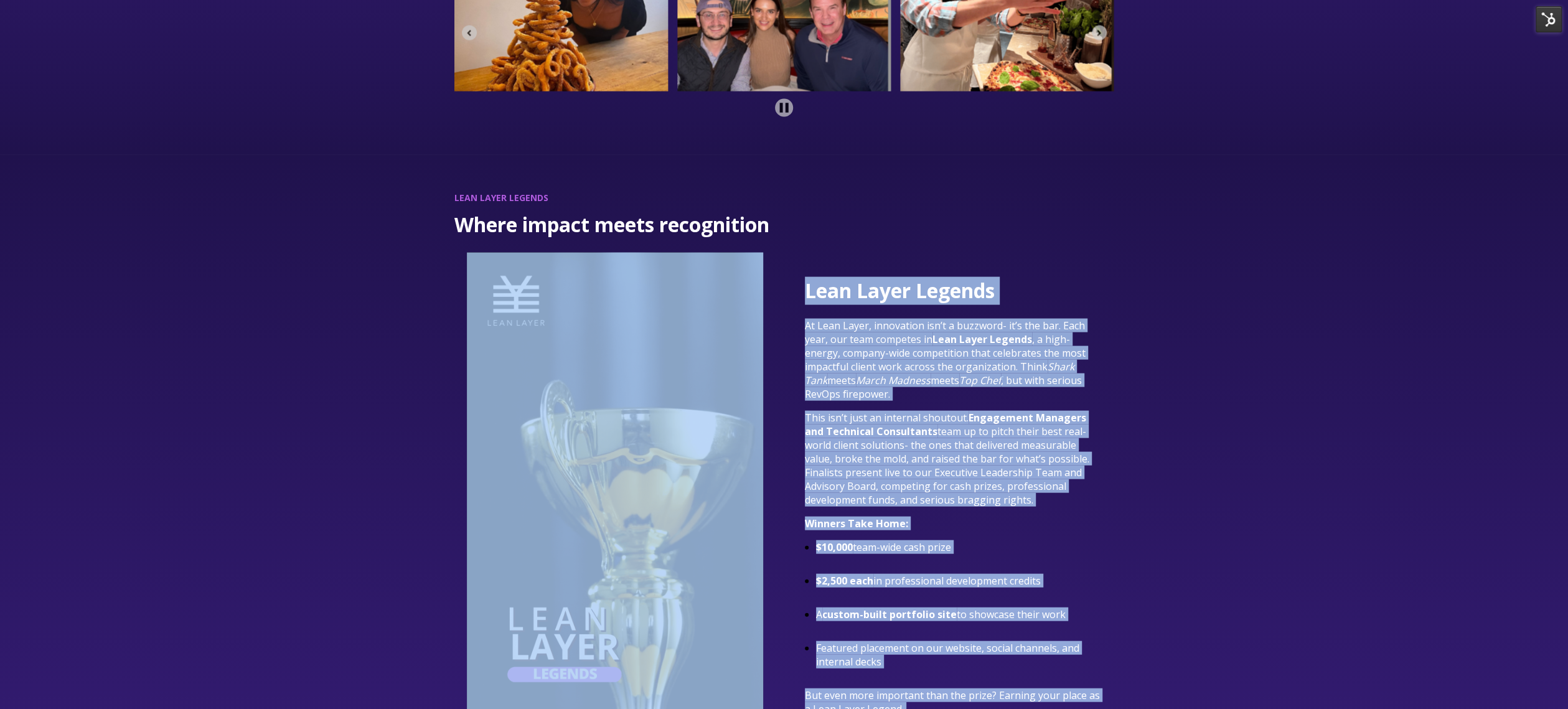
scroll to position [2515, 0]
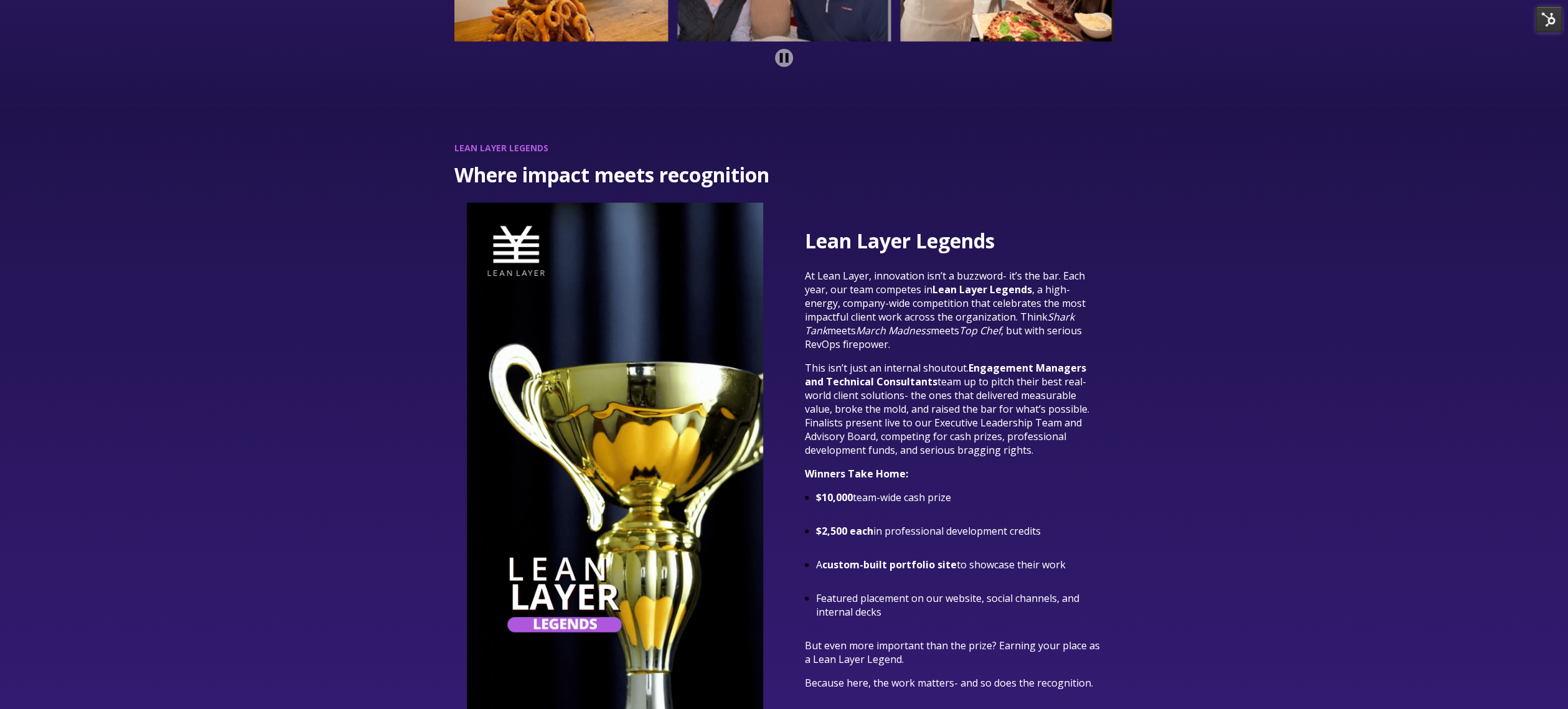
click at [947, 168] on div "LEAN LAYER LEGENDS Where impact meets recognition" at bounding box center [784, 166] width 660 height 48
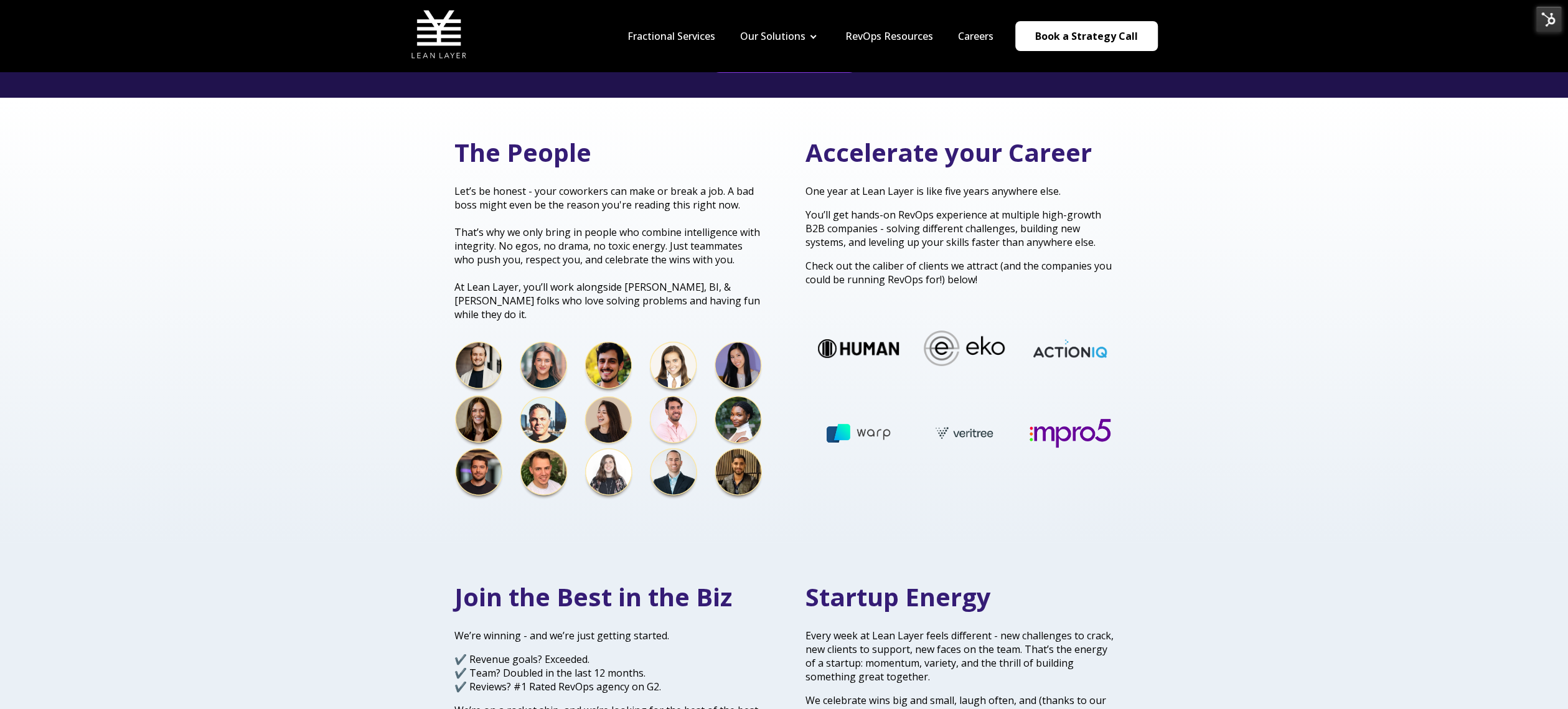
scroll to position [0, 0]
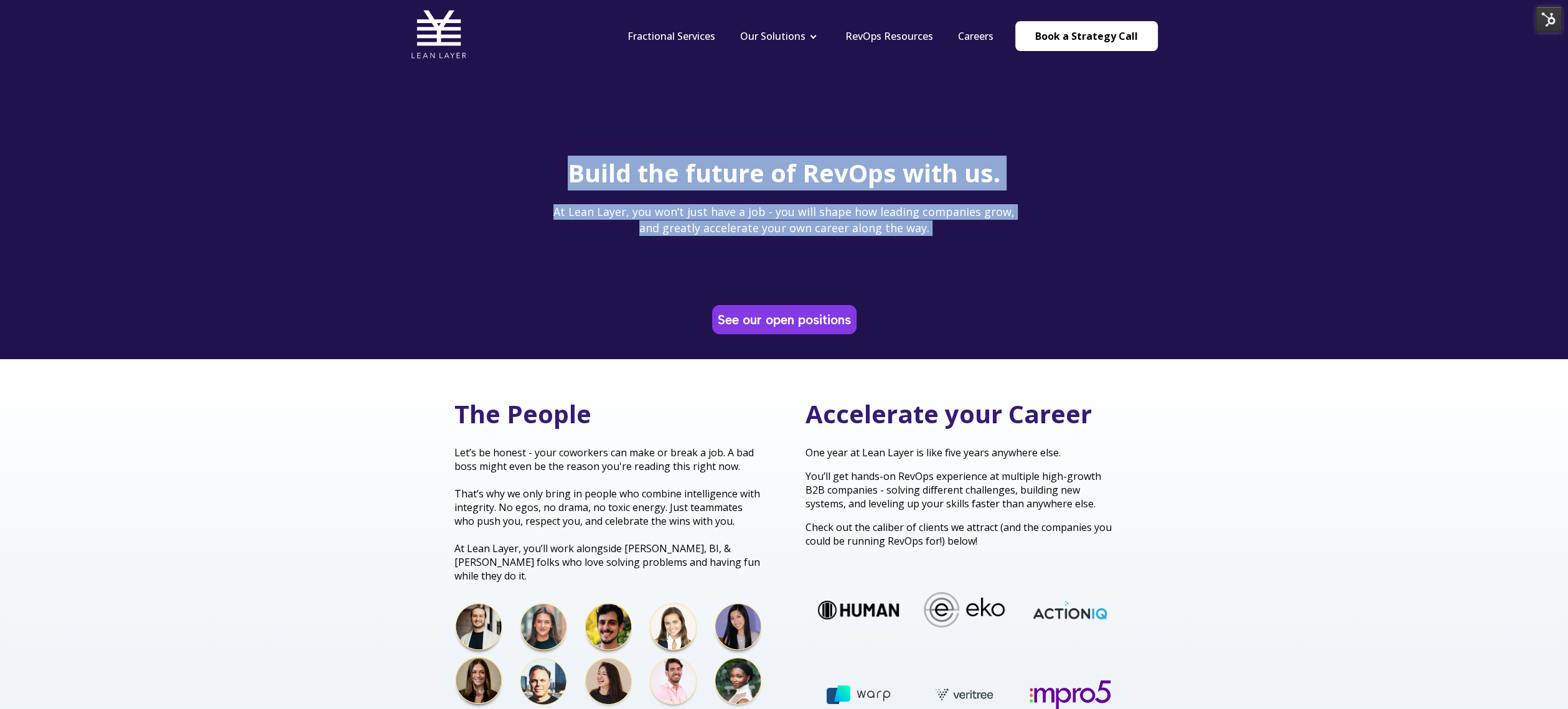
drag, startPoint x: 490, startPoint y: 156, endPoint x: 779, endPoint y: 417, distance: 389.4
click at [1052, 241] on span "Build the future of RevOps with us. At [GEOGRAPHIC_DATA], you won’t just have a…" at bounding box center [784, 223] width 660 height 136
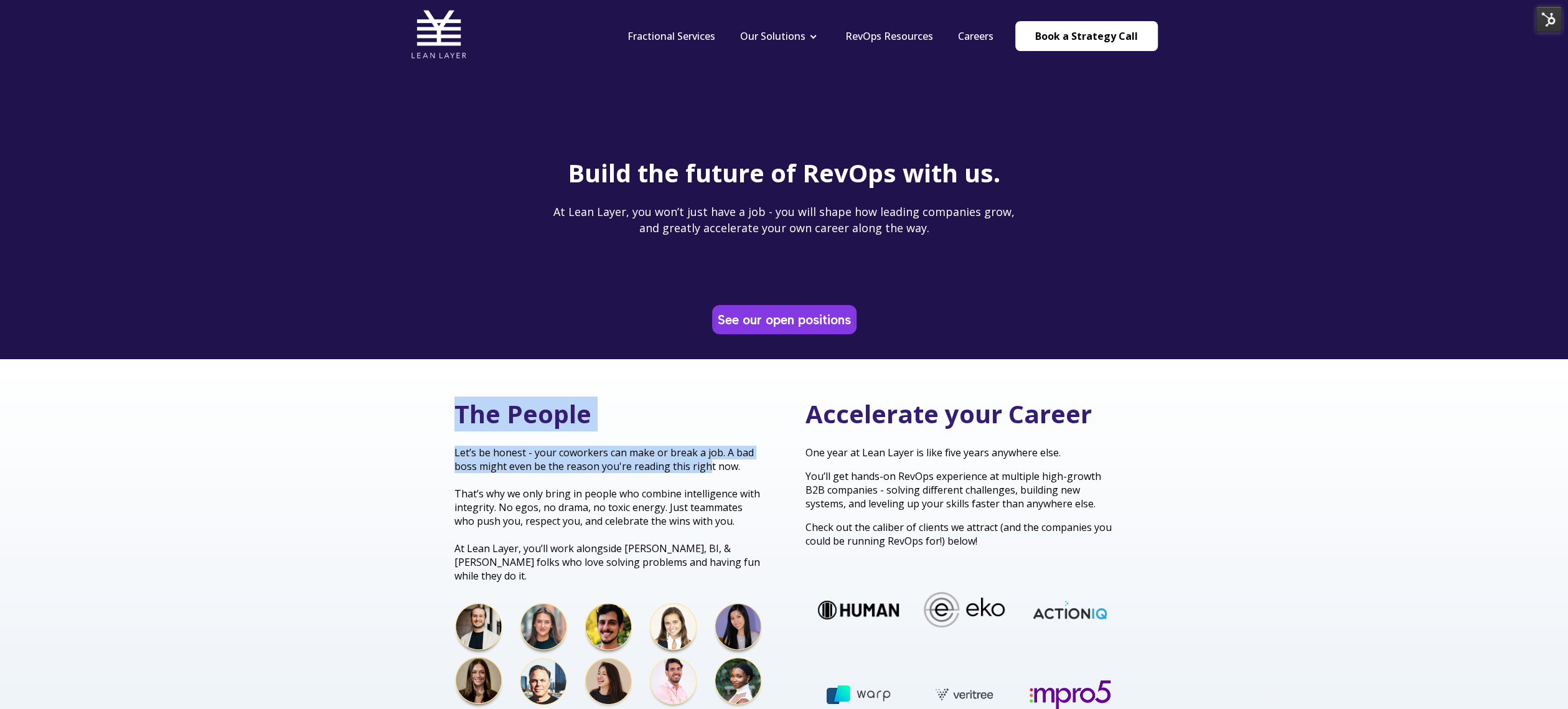
drag, startPoint x: 455, startPoint y: 417, endPoint x: 707, endPoint y: 459, distance: 255.5
click at [707, 459] on div "The People Let’s be honest - your coworkers can make or break a job. A bad boss…" at bounding box center [609, 489] width 309 height 185
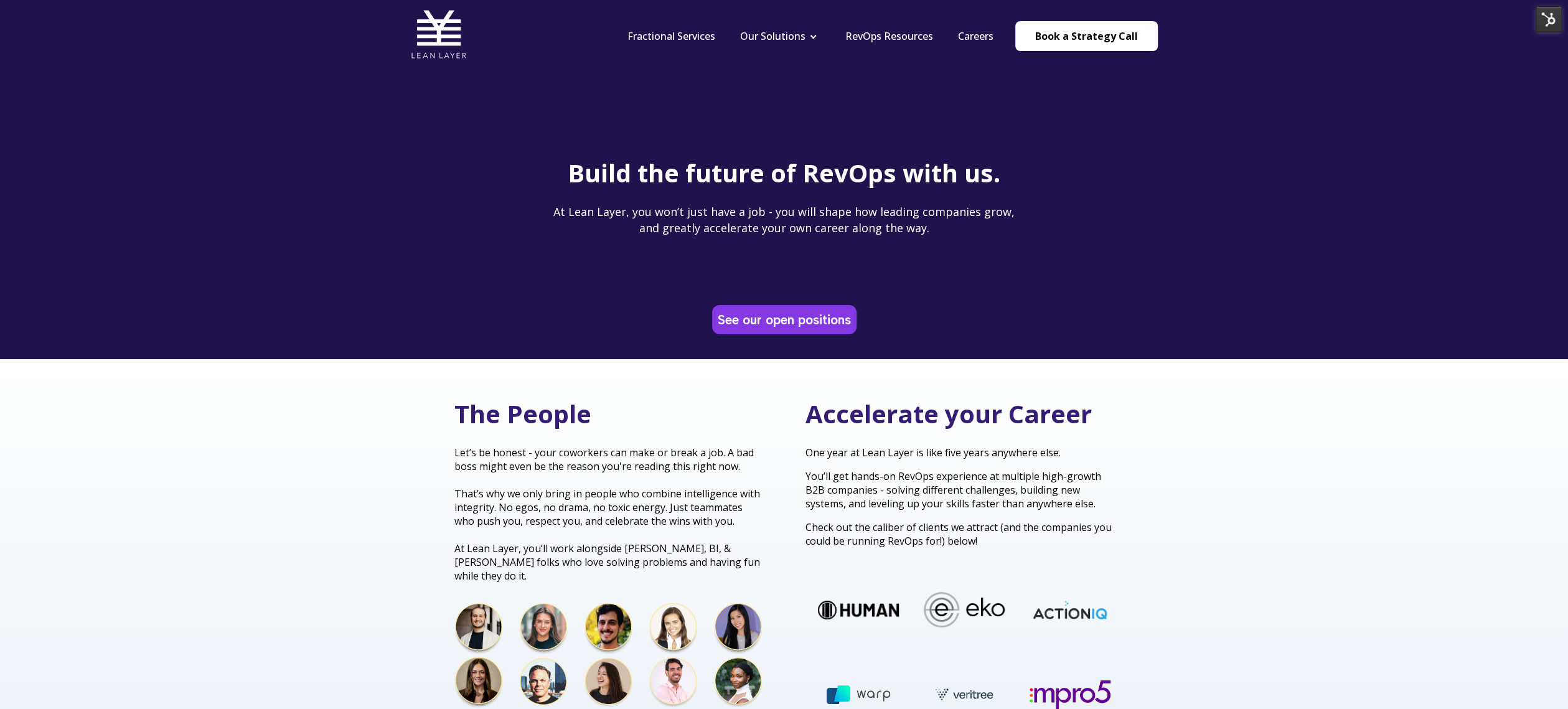
click at [699, 455] on span "Let’s be honest - your coworkers can make or break a job. A bad boss might even…" at bounding box center [603, 459] width 300 height 27
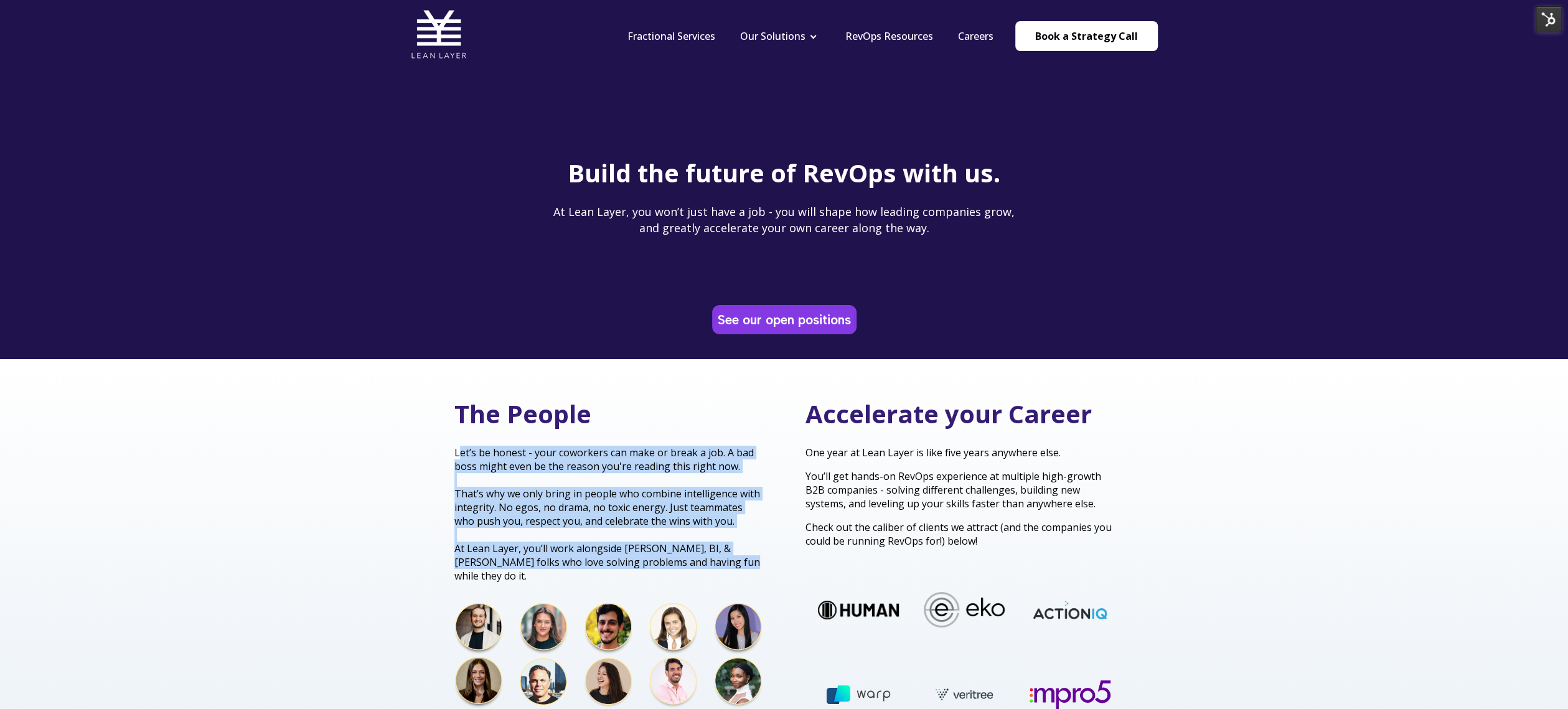
drag, startPoint x: 467, startPoint y: 459, endPoint x: 727, endPoint y: 552, distance: 276.1
click at [718, 562] on p "Let’s be honest - your coworkers can make or break a job. A bad boss might even…" at bounding box center [609, 514] width 309 height 137
copy p "et’s be honest - your coworkers can make or break a job. A bad boss might even …"
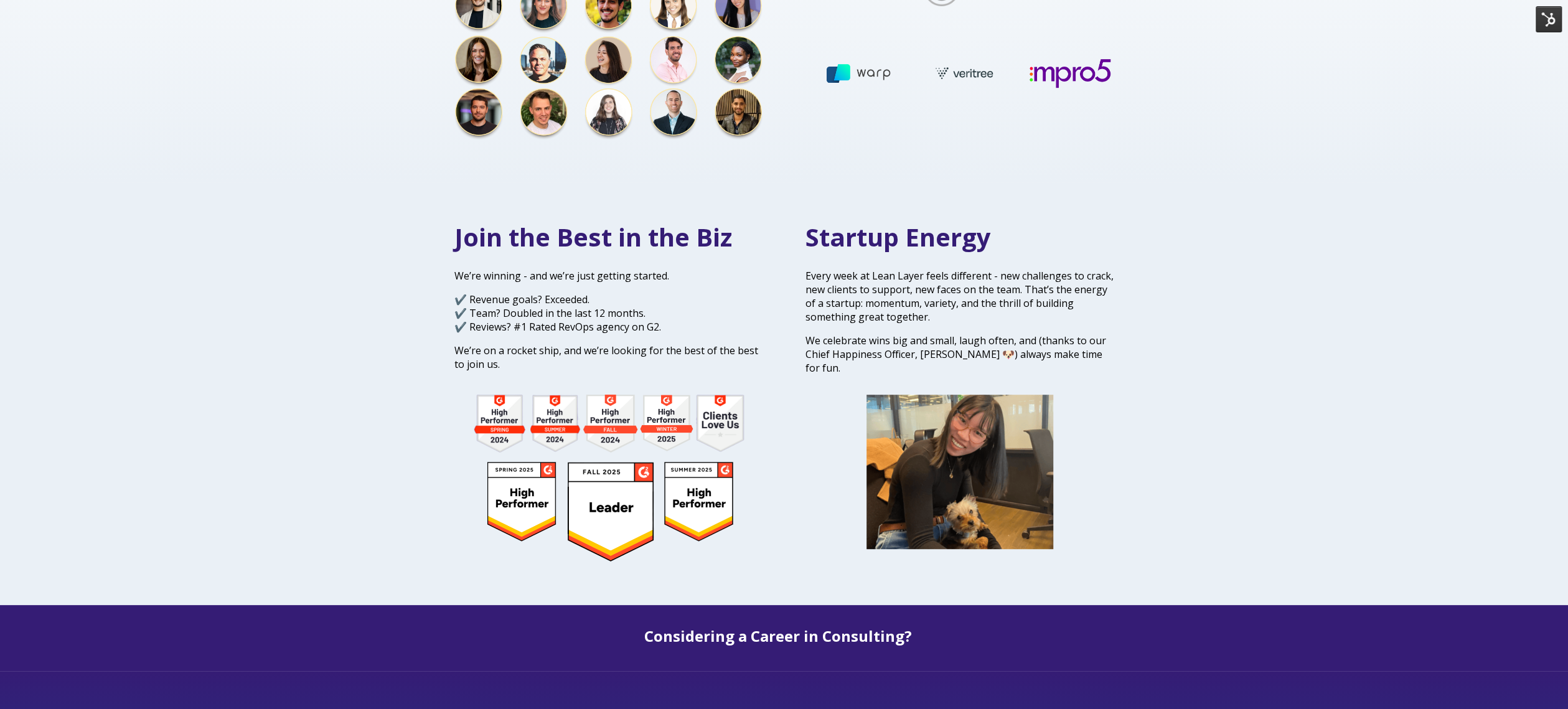
scroll to position [628, 0]
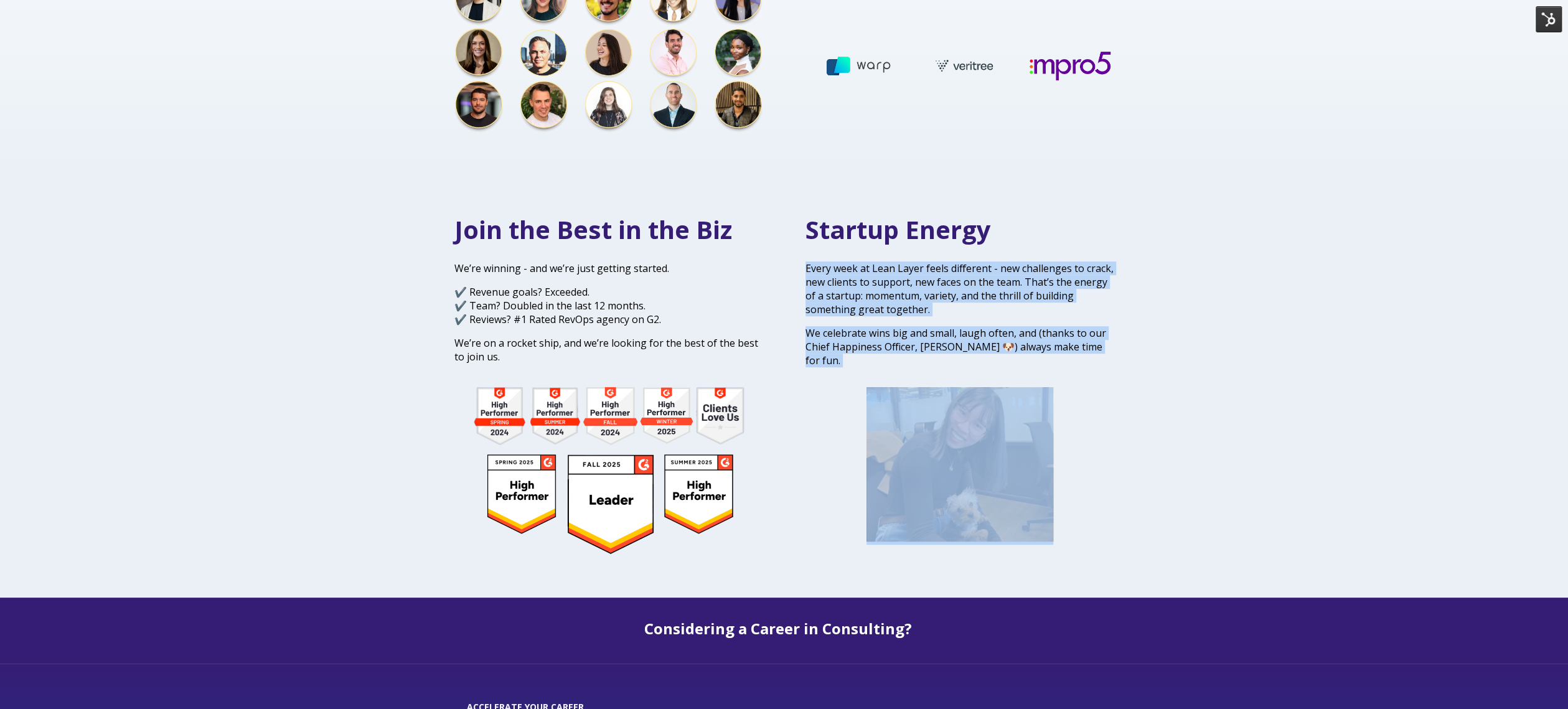
drag, startPoint x: 793, startPoint y: 259, endPoint x: 1000, endPoint y: 450, distance: 281.7
click at [997, 454] on div "Startup Energy Every week at Lean Layer feels different - new challenges to cra…" at bounding box center [960, 379] width 334 height 333
click at [1173, 388] on div "Join the Best in the Biz We’re winning - and we’re just getting started. ✔️ Rev…" at bounding box center [784, 386] width 1568 height 423
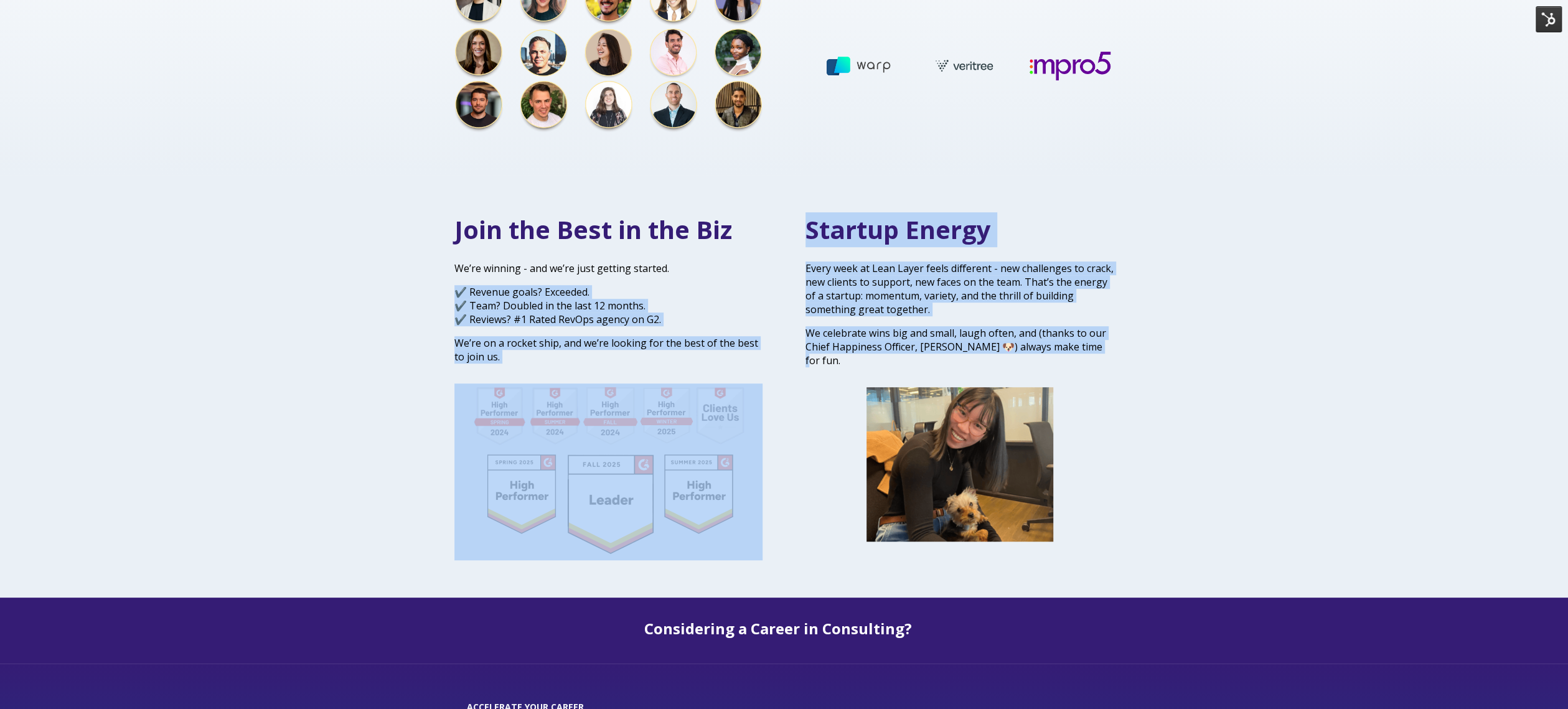
drag, startPoint x: 1085, startPoint y: 330, endPoint x: 746, endPoint y: 253, distance: 347.6
click at [746, 253] on div "Join the Best in the Biz We’re winning - and we’re just getting started. ✔️ Rev…" at bounding box center [784, 386] width 685 height 348
drag, startPoint x: 850, startPoint y: 245, endPoint x: 776, endPoint y: 235, distance: 74.7
click at [850, 245] on div "Startup Energy Every week at Lean Layer feels different - new challenges to cra…" at bounding box center [960, 289] width 309 height 155
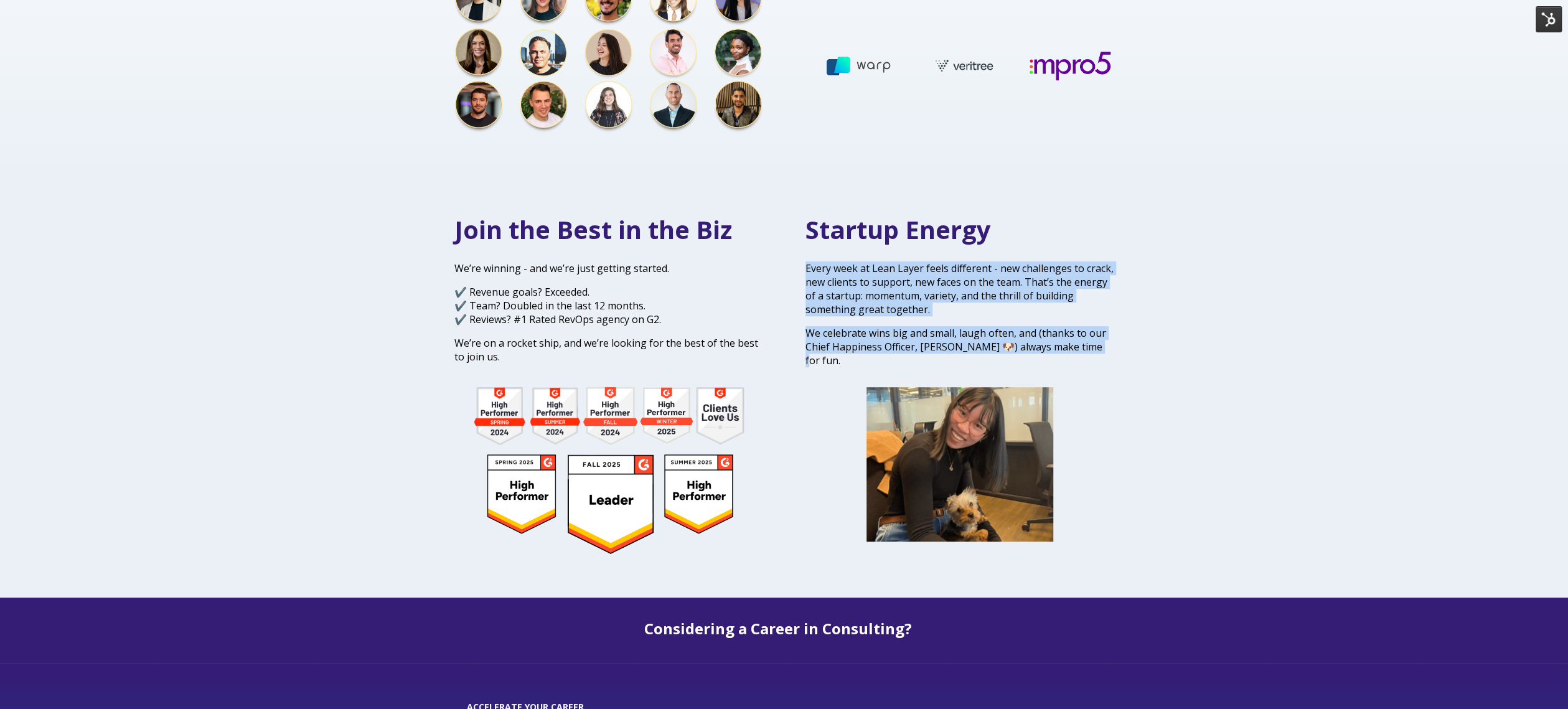
drag, startPoint x: 797, startPoint y: 247, endPoint x: 1118, endPoint y: 341, distance: 334.5
click at [1118, 341] on div "Startup Energy Every week at Lean Layer feels different - new challenges to cra…" at bounding box center [960, 379] width 334 height 333
copy div "Every week at Lean Layer feels different - new challenges to crack, new clients…"
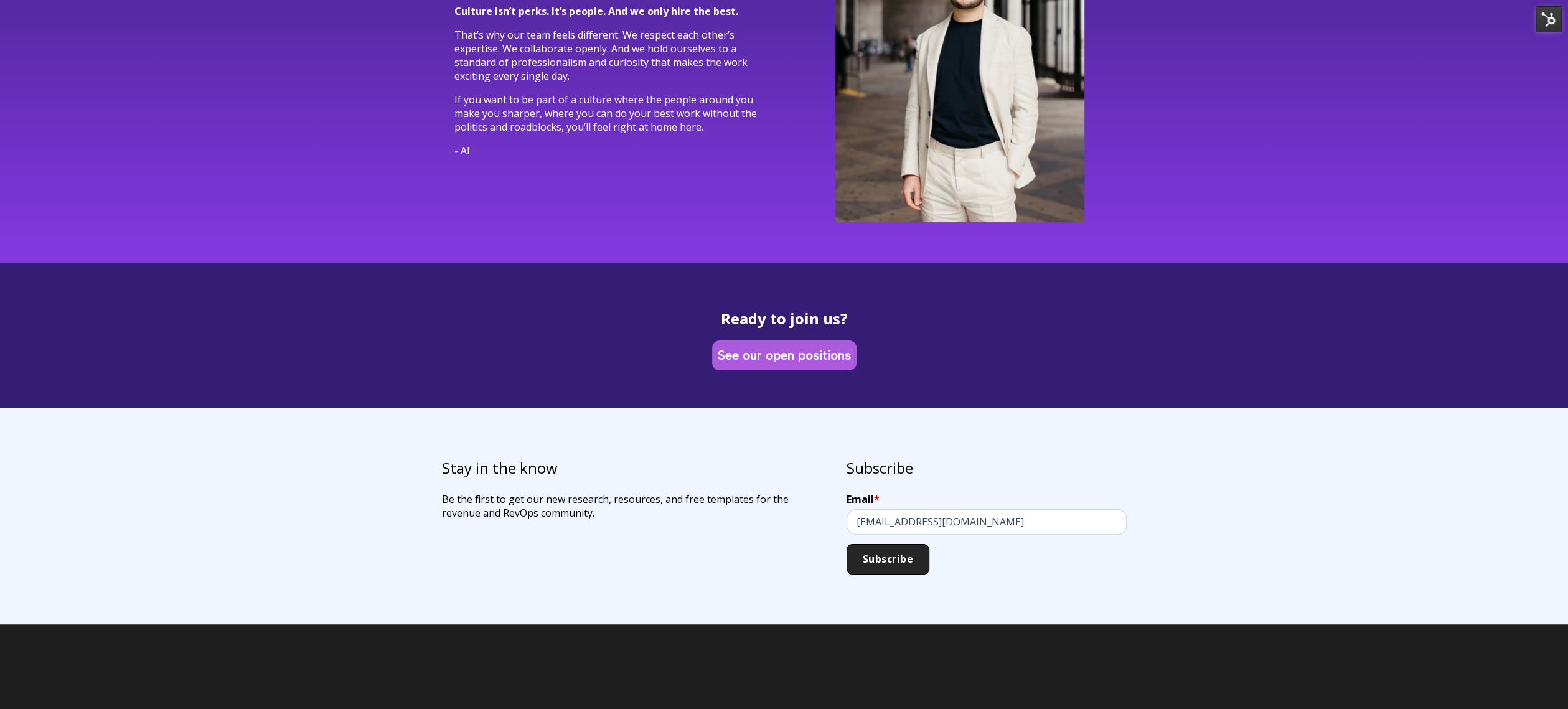
scroll to position [3489, 0]
